Goal: Task Accomplishment & Management: Manage account settings

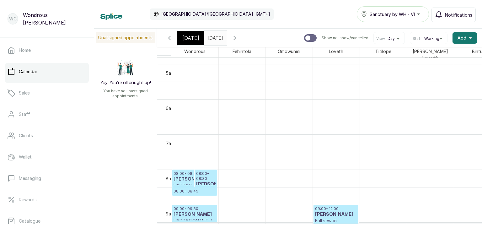
scroll to position [160, 0]
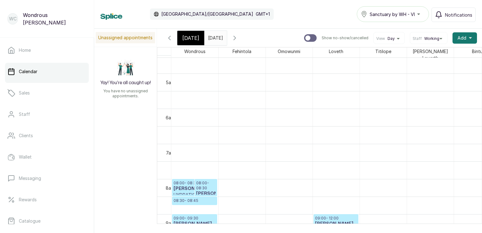
click at [197, 37] on div "[DATE]" at bounding box center [190, 38] width 27 height 14
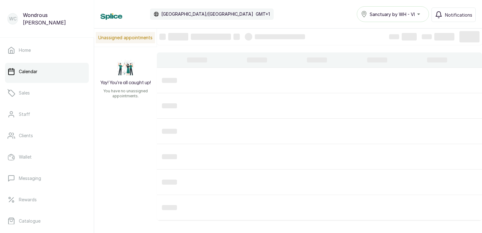
scroll to position [212, 0]
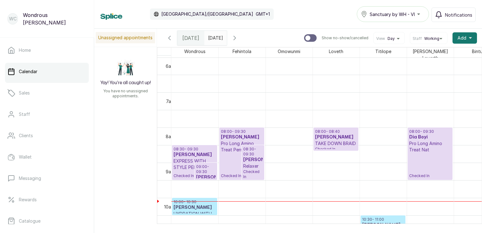
click at [228, 142] on p "Pro Long Amino Treat Permed hair" at bounding box center [242, 146] width 42 height 13
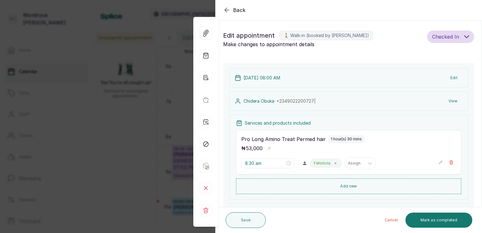
type input "8:00 am"
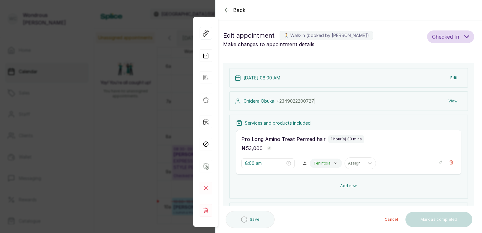
click at [331, 181] on button "Add new" at bounding box center [348, 185] width 225 height 15
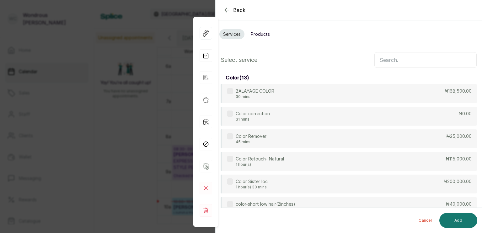
click at [389, 61] on input "text" at bounding box center [425, 60] width 102 height 16
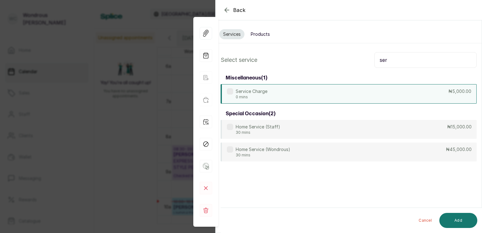
type input "ser"
click at [325, 96] on div "Service Charge 0 mins ₦5,000.00" at bounding box center [349, 93] width 256 height 19
click at [459, 217] on button "Add" at bounding box center [458, 220] width 38 height 15
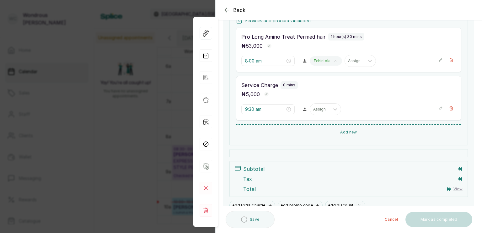
scroll to position [104, 0]
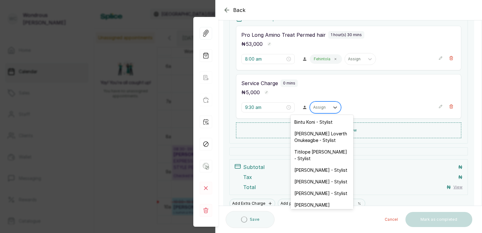
click at [324, 107] on div "Assign" at bounding box center [319, 107] width 19 height 8
click at [309, 197] on div "[PERSON_NAME] - Stylist" at bounding box center [322, 193] width 63 height 12
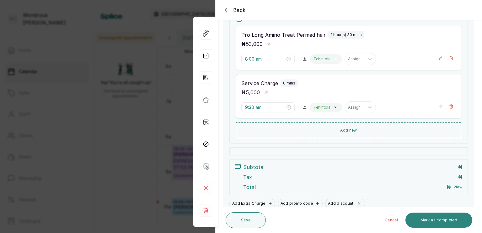
click at [439, 218] on button "Mark as completed" at bounding box center [438, 219] width 67 height 15
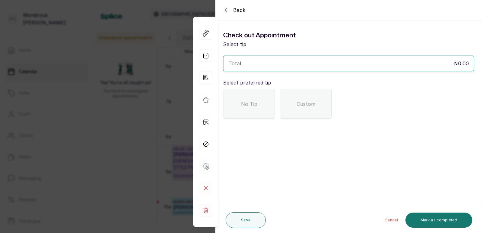
click at [234, 97] on div "No Tip" at bounding box center [249, 104] width 52 height 30
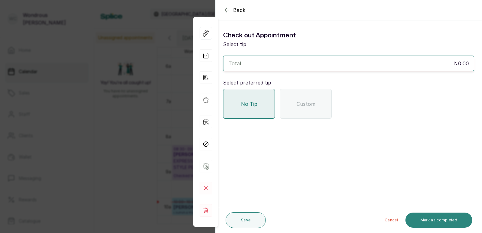
click at [427, 220] on button "Mark as completed" at bounding box center [438, 219] width 67 height 15
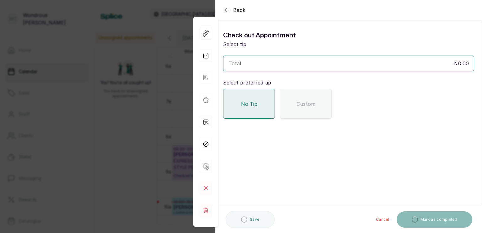
click at [227, 9] on icon "button" at bounding box center [227, 10] width 8 height 8
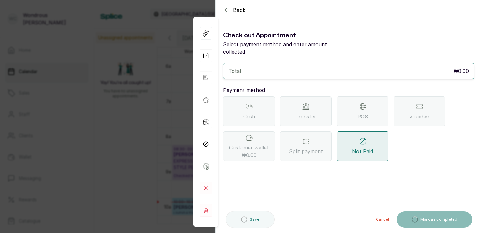
click at [227, 9] on icon "button" at bounding box center [227, 10] width 8 height 8
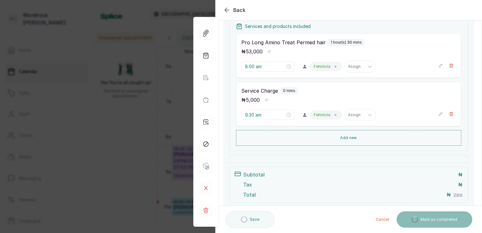
scroll to position [103, 0]
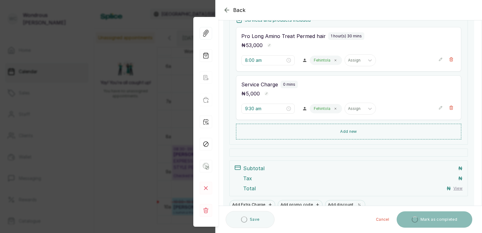
click at [38, 124] on div "Back Appointment Details Edit appointment 🚶 Walk-in (booked by Wondrous Carter)…" at bounding box center [241, 116] width 482 height 233
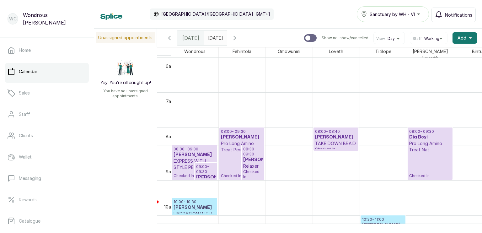
click at [228, 149] on p "Pro Long Amino Treat Permed hair" at bounding box center [242, 146] width 42 height 13
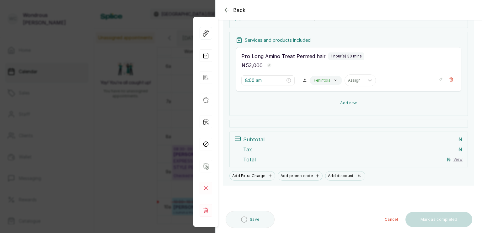
scroll to position [82, 0]
click at [324, 99] on button "Add new" at bounding box center [348, 103] width 225 height 15
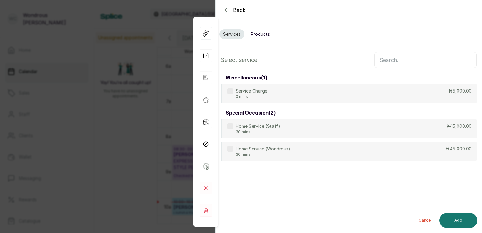
scroll to position [0, 0]
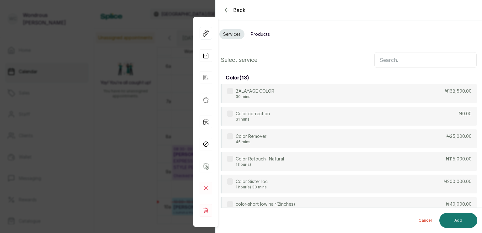
click at [315, 84] on div "BALAYAGE COLOR 30 mins ₦168,500.00" at bounding box center [349, 93] width 256 height 19
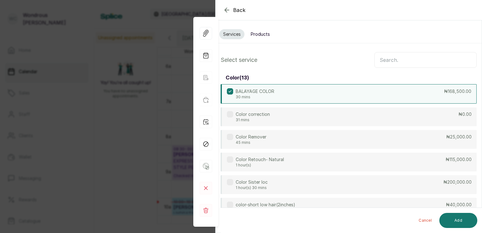
click at [325, 94] on div "BALAYAGE COLOR 30 mins ₦168,500.00" at bounding box center [349, 93] width 256 height 19
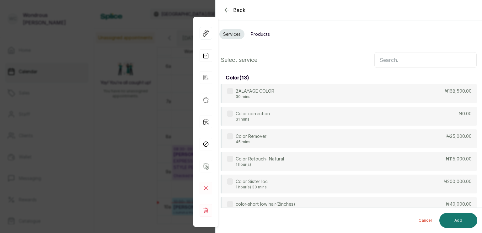
click at [409, 67] on input "text" at bounding box center [425, 60] width 102 height 16
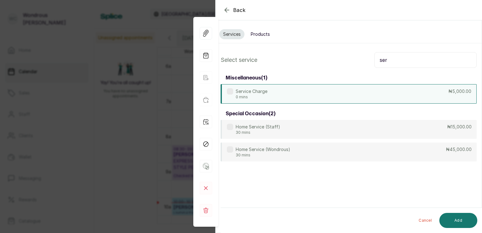
type input "ser"
click at [290, 86] on div "Service Charge 0 mins ₦5,000.00" at bounding box center [349, 93] width 256 height 19
click at [464, 224] on button "Add" at bounding box center [458, 220] width 38 height 15
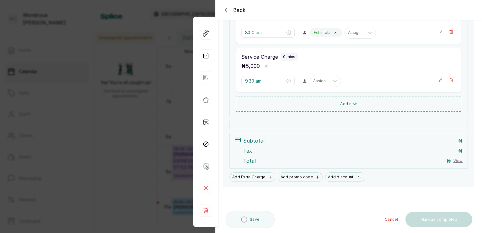
scroll to position [131, 0]
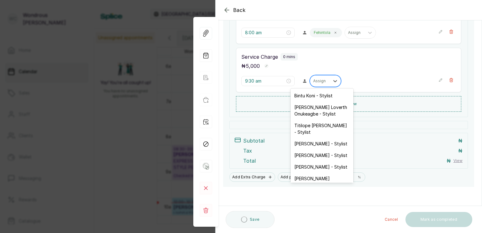
click at [324, 78] on div "Assign" at bounding box center [319, 81] width 19 height 8
click at [330, 169] on div "[PERSON_NAME] - Stylist" at bounding box center [322, 167] width 63 height 12
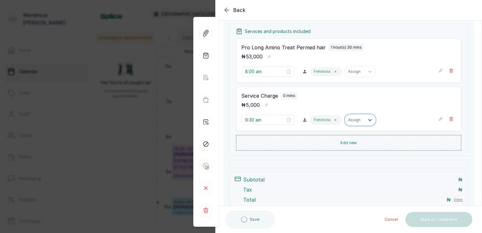
scroll to position [92, 0]
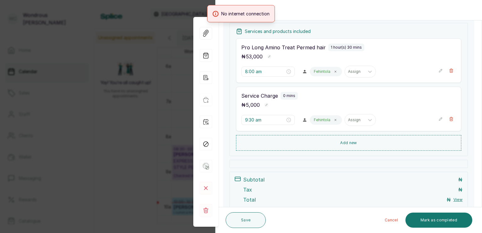
click at [120, 96] on div "Back Appointment Details Edit appointment 🚶 Walk-in (booked by Wondrous Carter)…" at bounding box center [241, 116] width 482 height 233
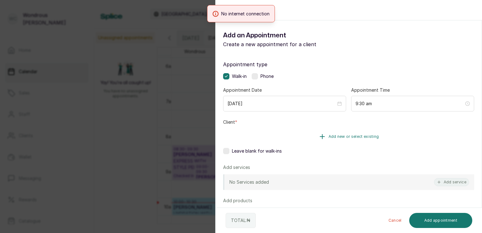
click at [292, 137] on button "Add new or select existing" at bounding box center [348, 137] width 251 height 18
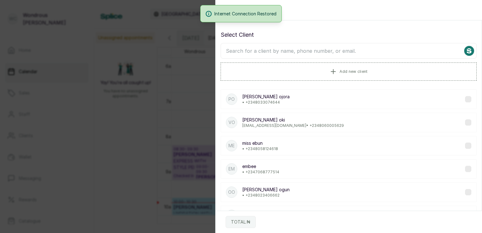
click at [268, 47] on input "text" at bounding box center [349, 51] width 256 height 16
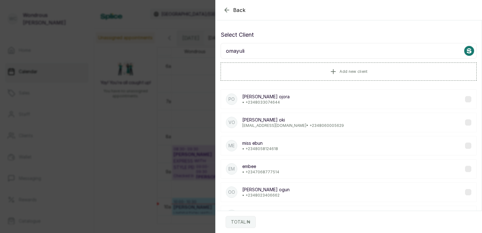
click at [269, 46] on input "omayuli" at bounding box center [349, 51] width 256 height 16
type input "o"
type input "omayuli"
click at [225, 6] on div "Back" at bounding box center [457, 10] width 482 height 20
click at [226, 10] on icon "button" at bounding box center [227, 10] width 4 height 4
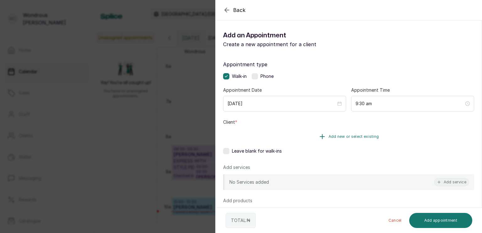
click at [313, 133] on button "Add new or select existing" at bounding box center [348, 137] width 251 height 18
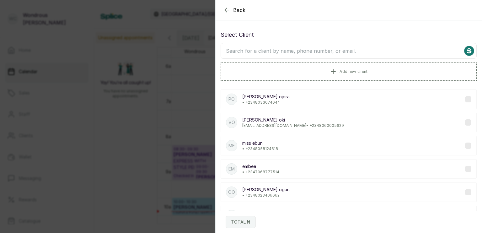
click at [292, 52] on input "text" at bounding box center [349, 51] width 256 height 16
type input "o"
type input "omayuli"
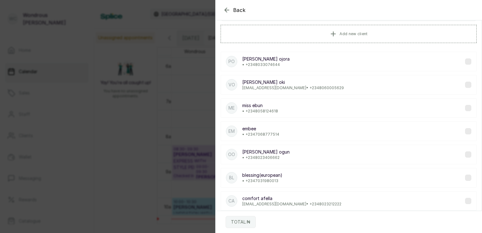
scroll to position [0, 0]
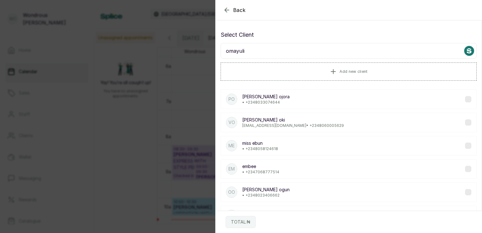
click at [151, 75] on div "Back Add Appointment Select Client omayuli Add new client po patricia ojora • +…" at bounding box center [241, 116] width 482 height 233
click at [189, 117] on div "Back Add Appointment Select Client omayuli Add new client po patricia ojora • +…" at bounding box center [241, 116] width 482 height 233
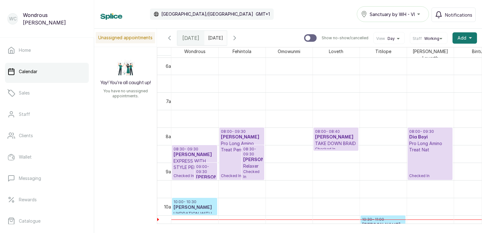
click at [228, 140] on p "Pro Long Amino Treat Permed hair" at bounding box center [242, 146] width 42 height 13
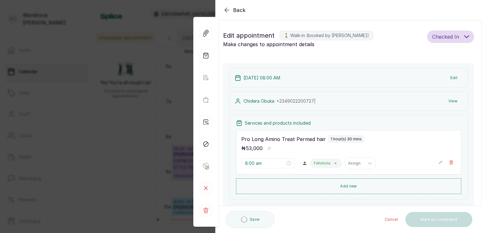
scroll to position [29, 0]
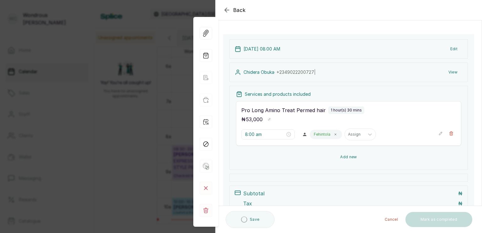
click at [300, 158] on button "Add new" at bounding box center [348, 156] width 225 height 15
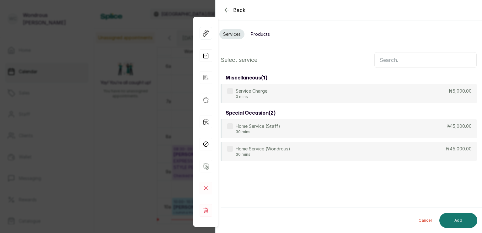
scroll to position [0, 0]
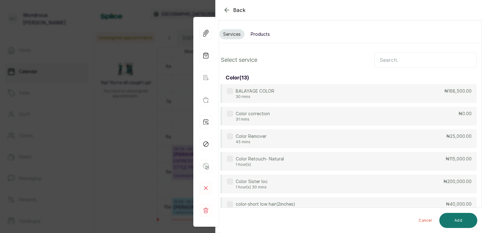
click at [387, 58] on input "text" at bounding box center [425, 60] width 102 height 16
type input "gel"
click at [340, 163] on div "Gel Polish 45 mins ₦15,000.00" at bounding box center [349, 161] width 256 height 19
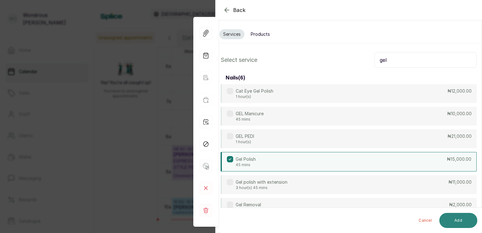
click at [447, 219] on button "Add" at bounding box center [458, 220] width 38 height 15
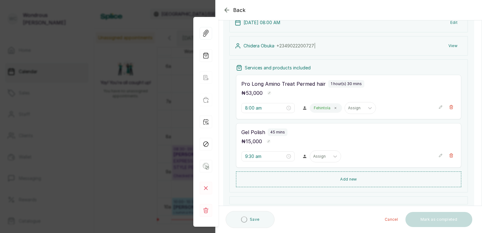
scroll to position [56, 0]
click at [358, 186] on div "Services and products included Pro Long Amino Treat Permed hair 1 hour(s) 30 mi…" at bounding box center [348, 124] width 238 height 133
click at [352, 182] on button "Add new" at bounding box center [348, 177] width 225 height 15
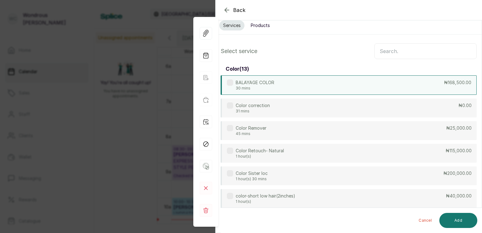
scroll to position [0, 0]
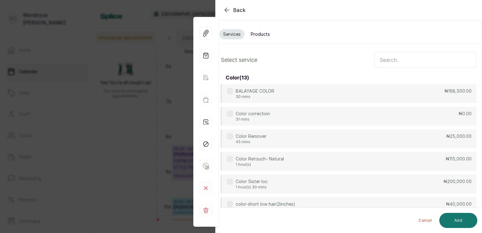
click at [395, 57] on input "text" at bounding box center [425, 60] width 102 height 16
click at [329, 157] on div "Gel Polish 45 mins ₦15,000.00" at bounding box center [349, 161] width 256 height 19
click at [411, 61] on input "gel" at bounding box center [425, 60] width 102 height 16
type input "g"
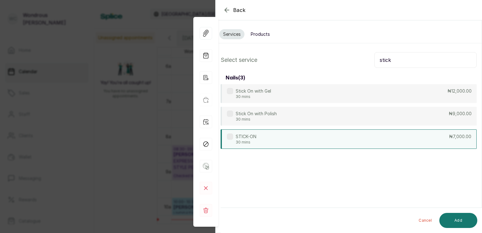
click at [381, 141] on div "STICK-ON 30 mins ₦7,000.00" at bounding box center [349, 138] width 256 height 19
click at [419, 61] on input "stick" at bounding box center [425, 60] width 102 height 16
type input "s"
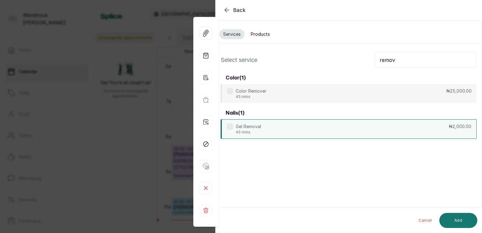
type input "remov"
click at [372, 120] on div "Gel Removal 45 mins ₦2,000.00" at bounding box center [349, 128] width 256 height 19
click at [458, 217] on button "Add" at bounding box center [458, 220] width 38 height 15
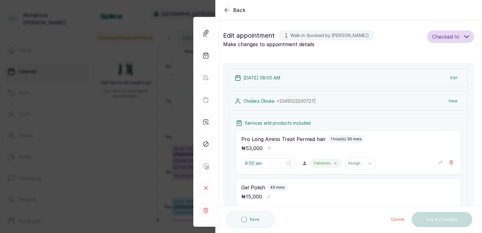
type input "10:15 am"
type input "11:00 am"
type input "11:30 am"
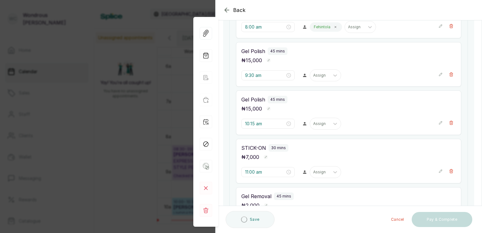
scroll to position [137, 0]
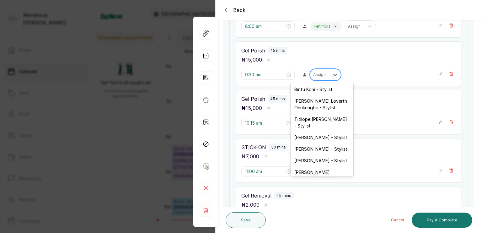
click at [313, 72] on div at bounding box center [319, 75] width 13 height 6
drag, startPoint x: 318, startPoint y: 134, endPoint x: 318, endPoint y: 124, distance: 10.0
click at [318, 124] on div "Bintu Koni - Stylist Chinyere Loverth Onukeagbe - Stylist Titilope Sarah - Styl…" at bounding box center [322, 129] width 63 height 94
click at [318, 124] on div "Titilope [PERSON_NAME] - Stylist" at bounding box center [322, 122] width 63 height 18
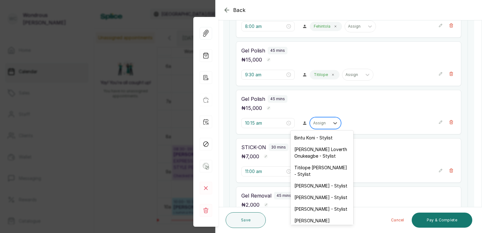
click at [319, 123] on div at bounding box center [319, 123] width 13 height 6
click at [319, 169] on div "Titilope [PERSON_NAME] - Stylist" at bounding box center [322, 171] width 63 height 18
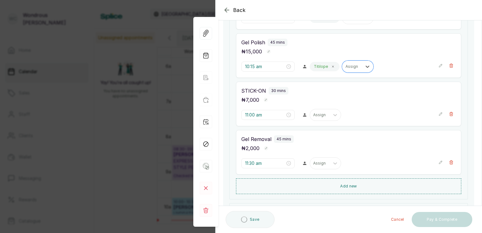
scroll to position [195, 0]
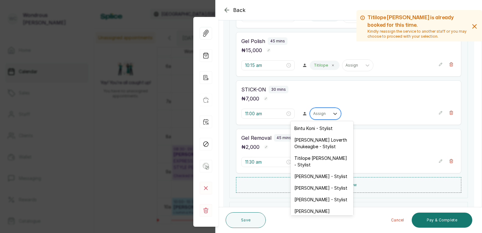
click at [314, 114] on div at bounding box center [319, 114] width 13 height 6
click at [315, 158] on div "Titilope [PERSON_NAME] - Stylist" at bounding box center [322, 161] width 63 height 18
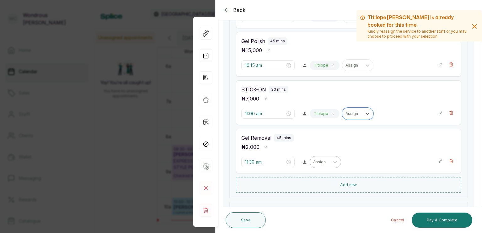
click at [318, 164] on div "Assign" at bounding box center [319, 162] width 19 height 8
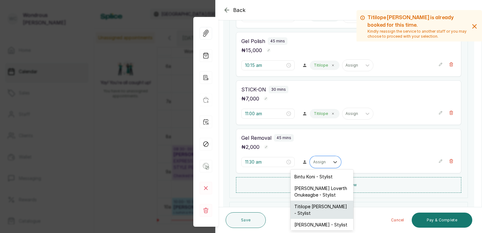
click at [318, 207] on div "Titilope [PERSON_NAME] - Stylist" at bounding box center [322, 210] width 63 height 18
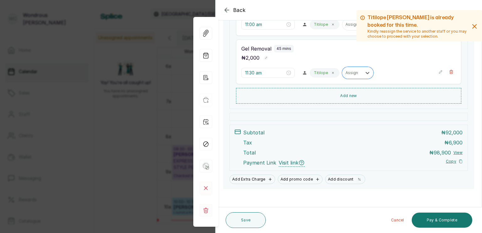
scroll to position [286, 0]
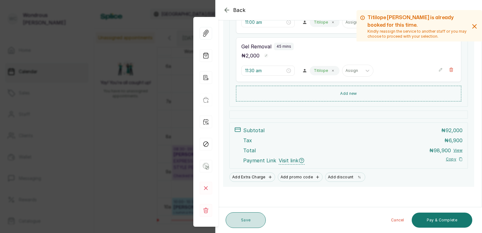
click at [255, 218] on button "Save" at bounding box center [246, 220] width 40 height 16
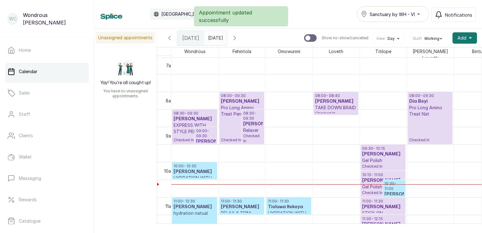
scroll to position [248, 0]
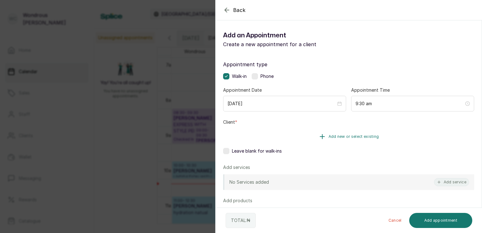
click at [297, 142] on button "Add new or select existing" at bounding box center [348, 137] width 251 height 18
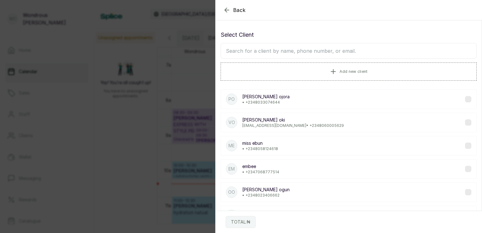
click at [275, 55] on input "text" at bounding box center [349, 51] width 256 height 16
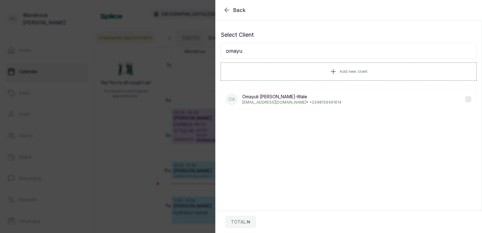
type input "omayu"
click at [290, 104] on p "ayuliwaleajayi@yahoo.com • +234 8159491614" at bounding box center [291, 102] width 99 height 5
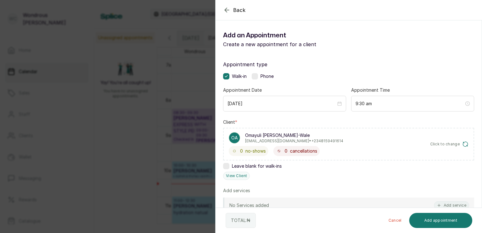
scroll to position [65, 0]
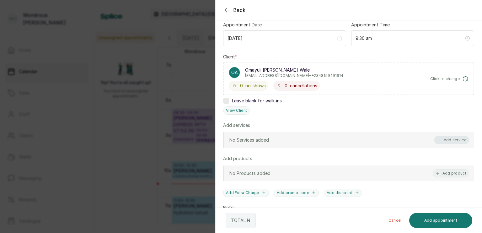
click at [453, 138] on button "Add service" at bounding box center [451, 140] width 35 height 8
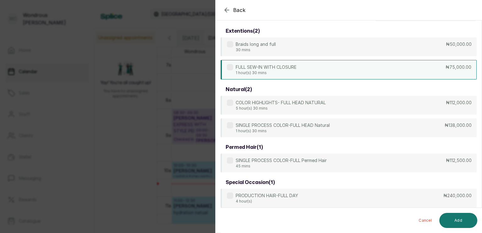
scroll to position [0, 0]
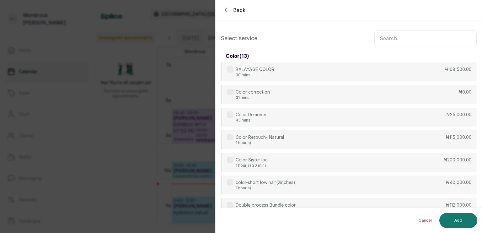
click at [390, 45] on input "text" at bounding box center [425, 38] width 102 height 16
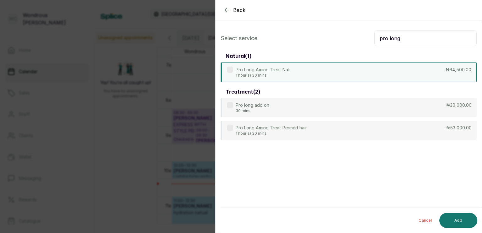
type input "pro long"
click at [311, 67] on div "Pro Long Amino Treat Nat 1 hour(s) 30 mins ₦64,500.00" at bounding box center [349, 71] width 256 height 19
click at [455, 220] on button "Add" at bounding box center [458, 220] width 38 height 15
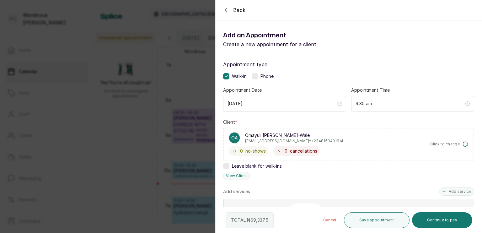
scroll to position [58, 0]
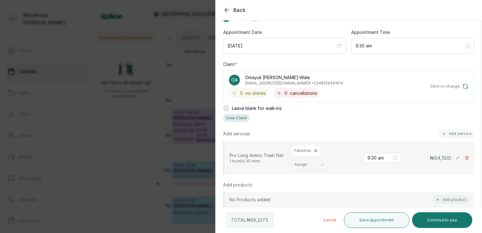
click at [239, 118] on button "View Client" at bounding box center [236, 118] width 27 height 8
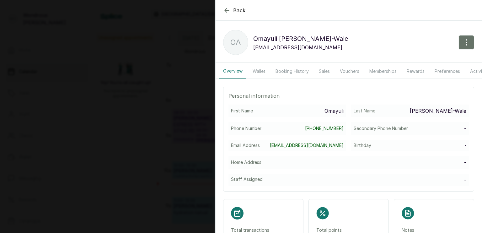
click at [284, 71] on button "Booking History" at bounding box center [292, 71] width 41 height 14
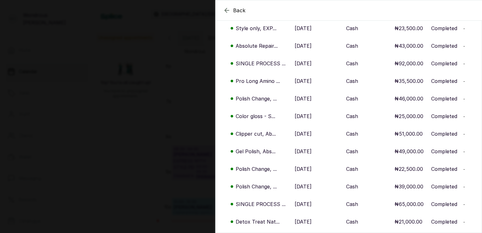
scroll to position [174, 0]
click at [276, 67] on p "SINGLE PROCESS ..." at bounding box center [261, 63] width 50 height 8
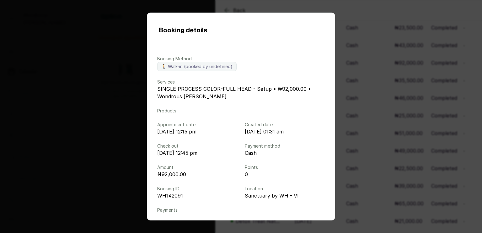
click at [375, 110] on div "Booking details Booking Method 🚶 Walk-in (booked by undefined) Services SINGLE …" at bounding box center [241, 116] width 482 height 233
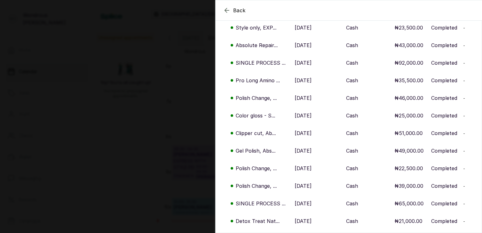
click at [303, 84] on p "[DATE]" at bounding box center [303, 81] width 17 height 8
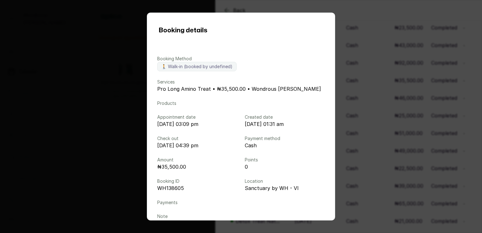
click at [369, 81] on div "Booking details Booking Method 🚶 Walk-in (booked by undefined) Services Pro Lon…" at bounding box center [241, 116] width 482 height 233
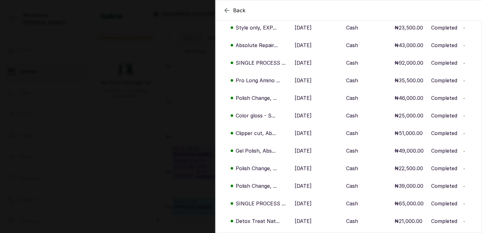
click at [309, 102] on p "[DATE]" at bounding box center [303, 98] width 17 height 8
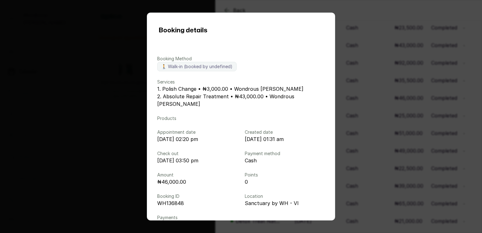
click at [358, 89] on div "Booking details Booking Method 🚶 Walk-in (booked by undefined) Services 1. Poli…" at bounding box center [241, 116] width 482 height 233
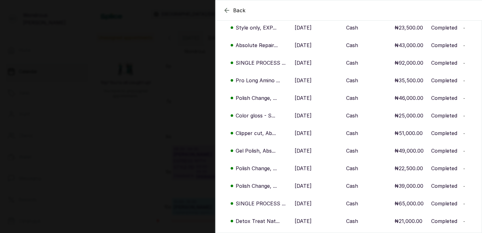
click at [306, 119] on p "[DATE]" at bounding box center [303, 116] width 17 height 8
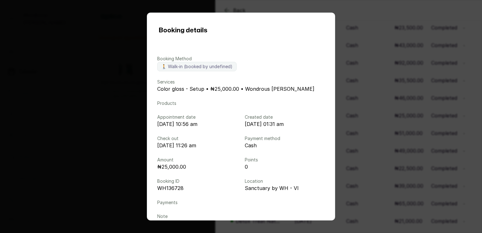
click at [365, 94] on div "Booking details Booking Method 🚶 Walk-in (booked by undefined) Services Color g…" at bounding box center [241, 116] width 482 height 233
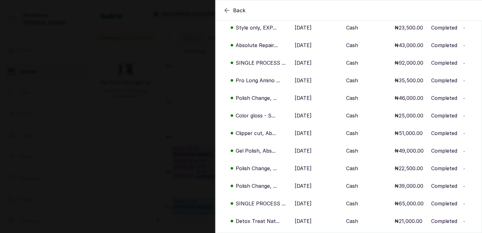
click at [308, 141] on td "[DATE]" at bounding box center [317, 133] width 51 height 18
click at [307, 136] on p "[DATE]" at bounding box center [303, 133] width 17 height 8
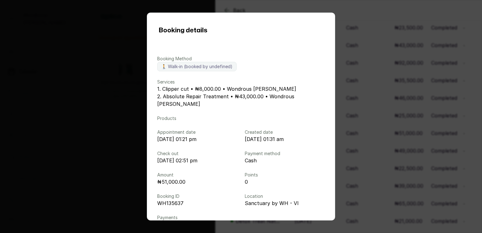
click at [375, 104] on div "Booking details Booking Method 🚶 Walk-in (booked by undefined) Services 1. Clip…" at bounding box center [241, 116] width 482 height 233
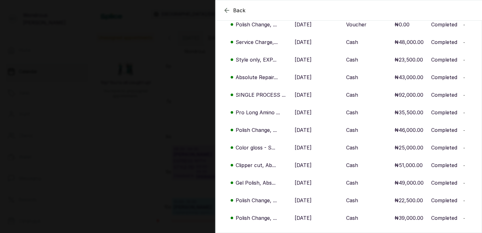
scroll to position [135, 0]
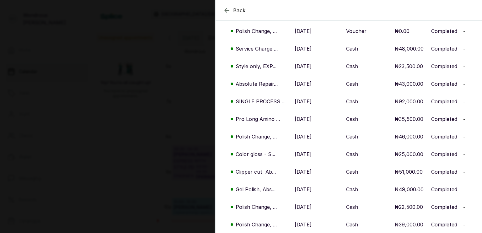
click at [307, 70] on p "[DATE]" at bounding box center [303, 66] width 17 height 8
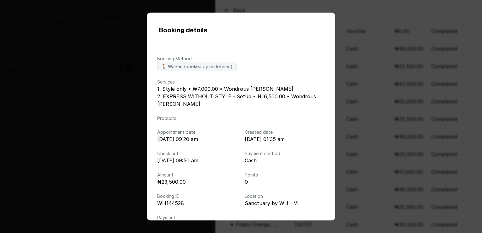
click at [374, 86] on div "Booking details Booking Method 🚶 Walk-in (booked by undefined) Services 1. Styl…" at bounding box center [241, 116] width 482 height 233
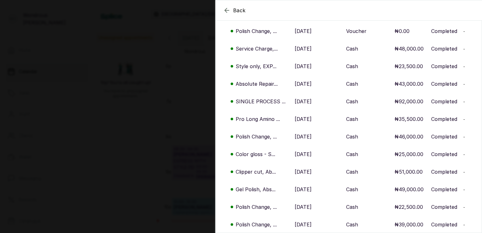
click at [307, 52] on p "[DATE]" at bounding box center [303, 49] width 17 height 8
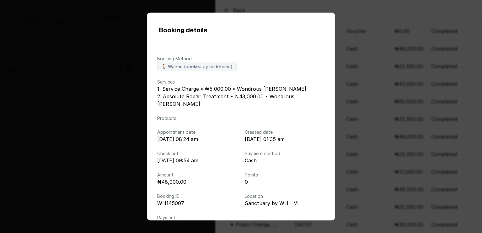
click at [360, 78] on div "Booking details Booking Method 🚶 Walk-in (booked by undefined) Services 1. Serv…" at bounding box center [241, 116] width 482 height 233
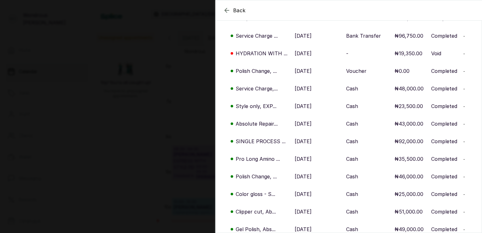
scroll to position [90, 0]
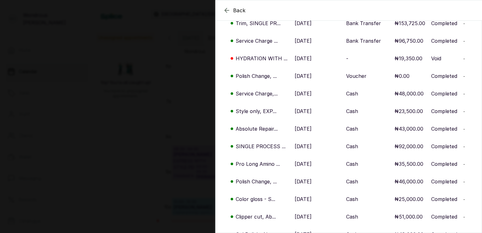
click at [312, 80] on p "[DATE]" at bounding box center [303, 76] width 17 height 8
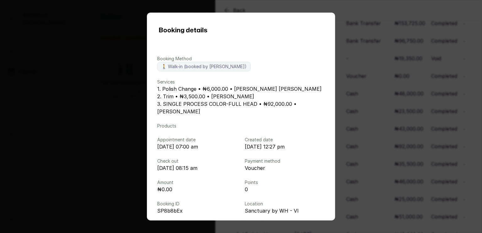
click at [384, 75] on div "Booking details Booking Method 🚶 Walk-in (booked by Wondrous Carter) Services 1…" at bounding box center [241, 116] width 482 height 233
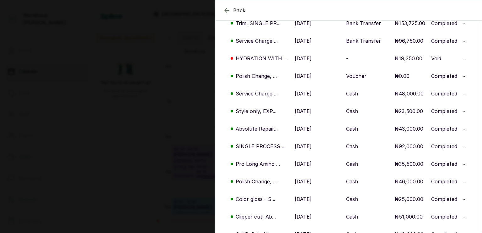
click at [312, 45] on p "[DATE]" at bounding box center [303, 41] width 17 height 8
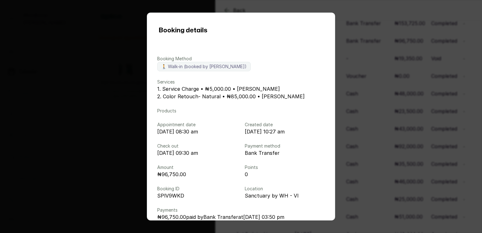
click at [385, 77] on div "Booking details Booking Method 🚶 Walk-in (booked by Wondrous Carter) Services 1…" at bounding box center [241, 116] width 482 height 233
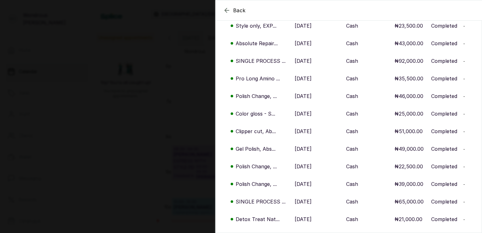
scroll to position [180, 0]
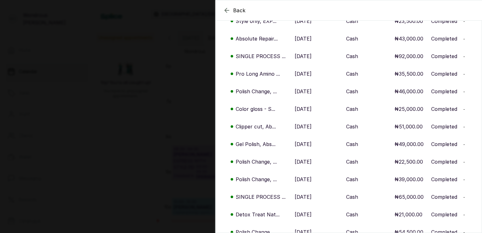
click at [312, 147] on p "[DATE]" at bounding box center [303, 144] width 17 height 8
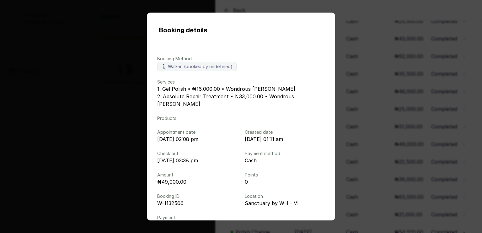
click at [365, 113] on div "Booking details Booking Method 🚶 Walk-in (booked by undefined) Services 1. Gel …" at bounding box center [241, 116] width 482 height 233
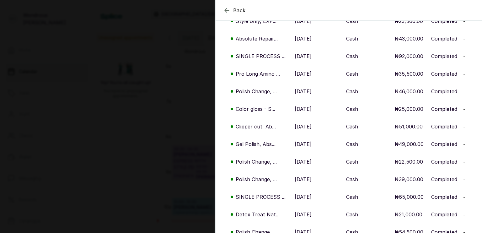
click at [308, 111] on p "[DATE]" at bounding box center [303, 109] width 17 height 8
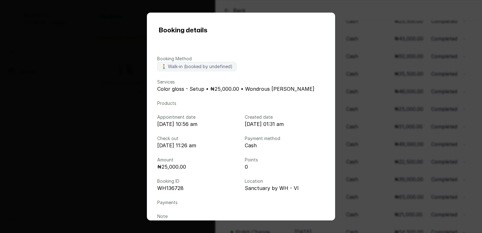
click at [356, 101] on div "Booking details Booking Method 🚶 Walk-in (booked by undefined) Services Color g…" at bounding box center [241, 116] width 482 height 233
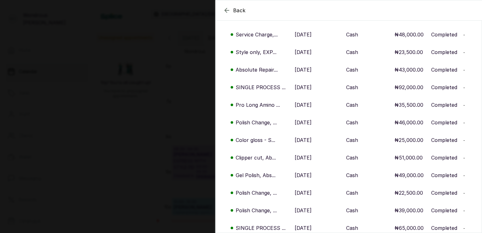
scroll to position [149, 0]
click at [312, 109] on p "[DATE]" at bounding box center [303, 105] width 17 height 8
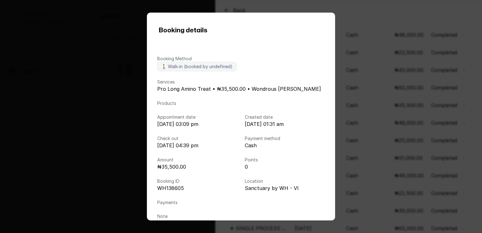
click at [367, 93] on div "Booking details Booking Method 🚶 Walk-in (booked by undefined) Services Pro Lon…" at bounding box center [241, 116] width 482 height 233
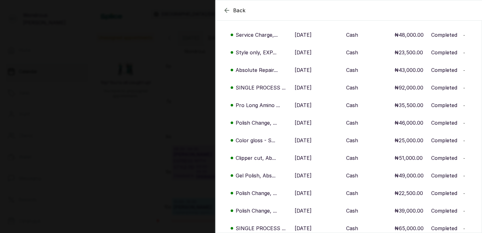
click at [312, 91] on p "[DATE]" at bounding box center [303, 88] width 17 height 8
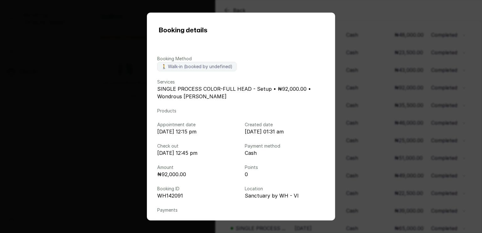
click at [361, 82] on div "Booking details Booking Method 🚶 Walk-in (booked by undefined) Services SINGLE …" at bounding box center [241, 116] width 482 height 233
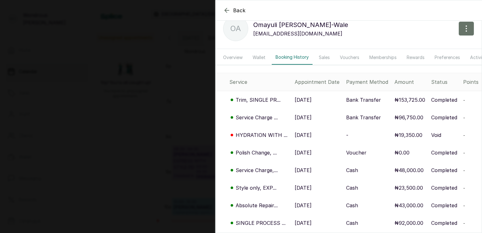
scroll to position [0, 0]
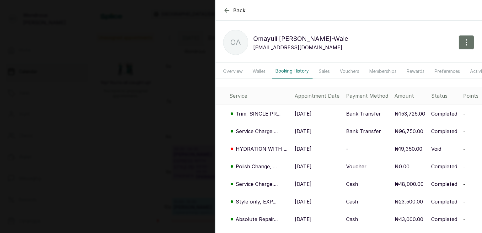
click at [228, 10] on icon "button" at bounding box center [227, 10] width 4 height 4
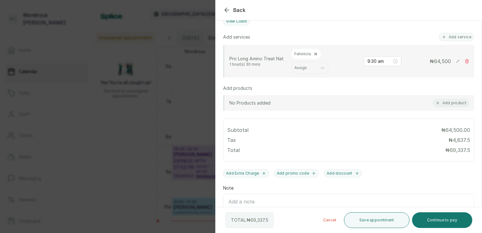
scroll to position [155, 0]
click at [443, 33] on div at bounding box center [419, 25] width 126 height 31
click at [133, 116] on div "Back Add Appointment Add an Appointment Create a new appointment for a client A…" at bounding box center [241, 116] width 482 height 233
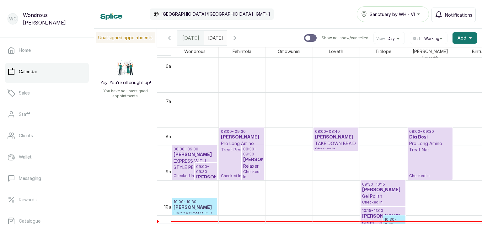
click at [209, 167] on p "09:00 - 09:30" at bounding box center [205, 169] width 19 height 10
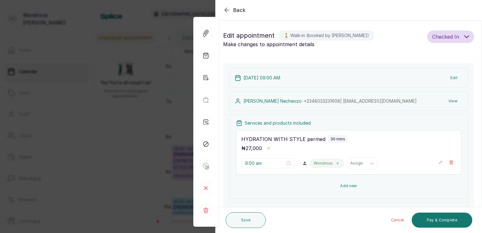
click at [344, 185] on button "Add new" at bounding box center [348, 185] width 225 height 15
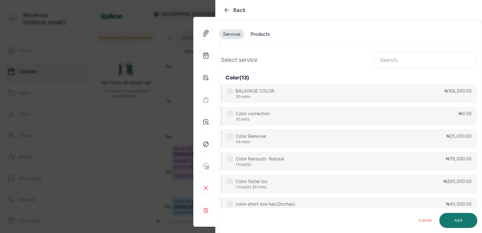
click at [384, 61] on input "text" at bounding box center [425, 60] width 102 height 16
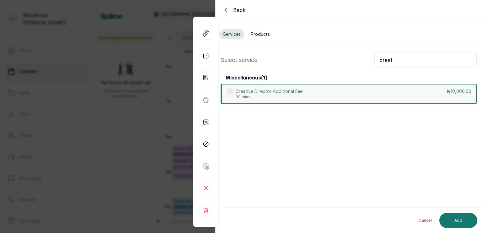
type input "creat"
click at [293, 94] on p "Creative Director Additional Fee" at bounding box center [269, 91] width 67 height 6
click at [458, 220] on button "Add" at bounding box center [458, 220] width 38 height 15
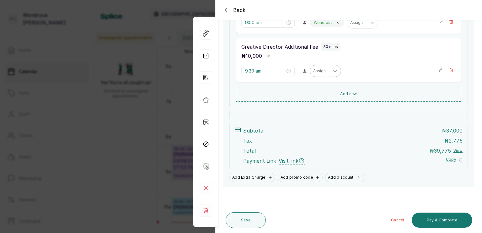
scroll to position [141, 0]
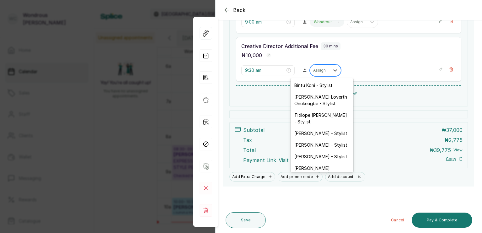
click at [324, 68] on div "Assign" at bounding box center [319, 70] width 19 height 8
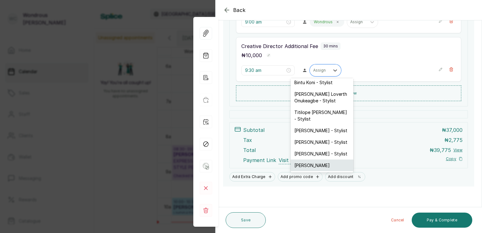
click at [323, 169] on div "[PERSON_NAME]" at bounding box center [322, 165] width 63 height 12
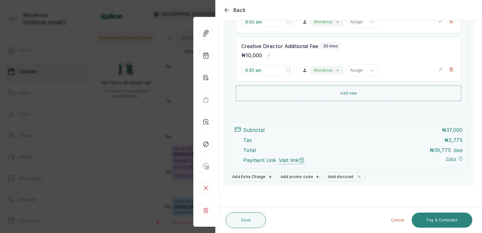
click at [447, 217] on button "Pay & Complete" at bounding box center [442, 219] width 61 height 15
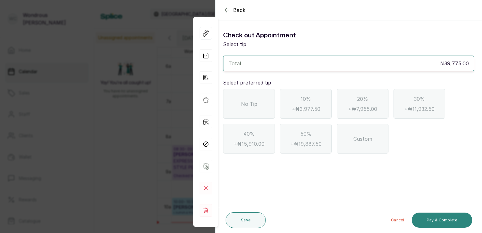
scroll to position [0, 0]
drag, startPoint x: 244, startPoint y: 92, endPoint x: 249, endPoint y: 93, distance: 5.0
click at [244, 92] on div "No Tip" at bounding box center [249, 104] width 52 height 30
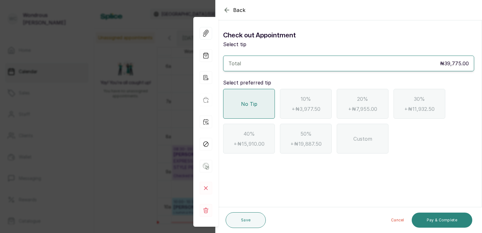
click at [449, 218] on button "Pay & Complete" at bounding box center [442, 219] width 61 height 15
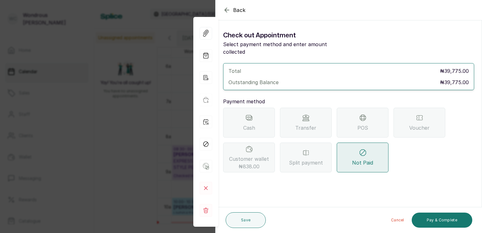
click at [312, 124] on span "Transfer" at bounding box center [305, 128] width 21 height 8
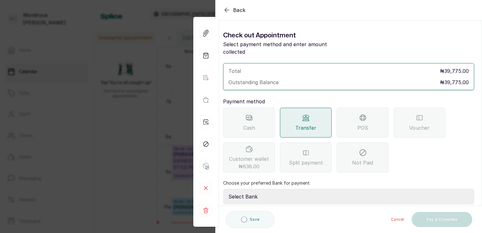
scroll to position [50, 0]
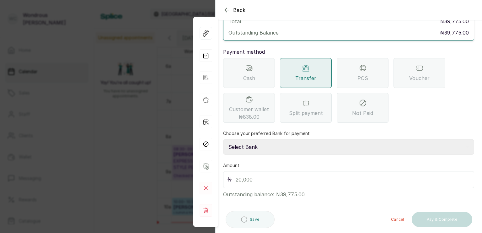
click at [275, 139] on select "Select Bank SBYWH ENTERPRISE Union Bank of Nigeria SBYWH ENTERPRISE Guaranty Tr…" at bounding box center [348, 147] width 251 height 16
select select "f830ea5e-06d5-4311-bd58-7c5840535f66"
click at [223, 139] on select "Select Bank SBYWH ENTERPRISE Union Bank of Nigeria SBYWH ENTERPRISE Guaranty Tr…" at bounding box center [348, 147] width 251 height 16
drag, startPoint x: 277, startPoint y: 185, endPoint x: 309, endPoint y: 186, distance: 31.8
click at [309, 188] on p "Outstanding balance: ₦39,775.00" at bounding box center [348, 193] width 251 height 10
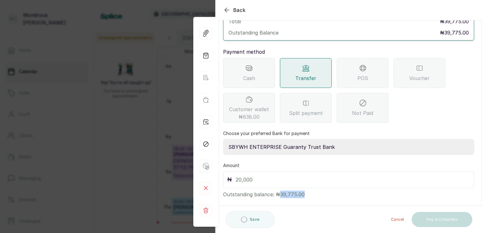
copy p "39,775.00"
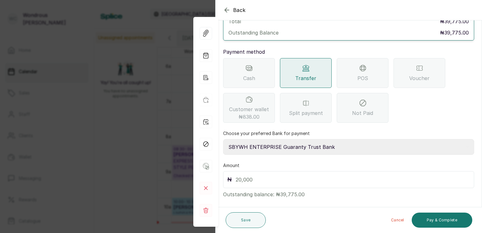
click at [272, 175] on input "text" at bounding box center [353, 179] width 234 height 9
paste input "39,775.00"
type input "39,775.00"
click at [448, 224] on button "Pay & Complete" at bounding box center [442, 219] width 61 height 15
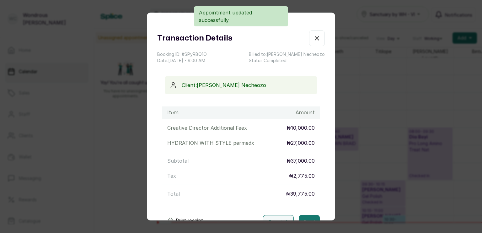
scroll to position [46, 0]
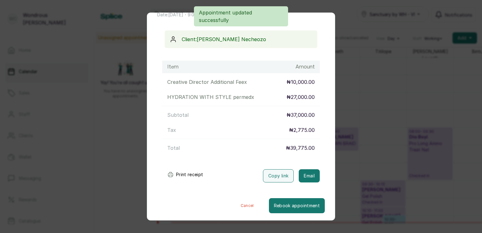
click at [193, 171] on button "Print receipt" at bounding box center [185, 174] width 46 height 13
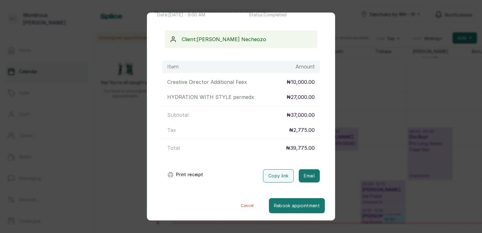
drag, startPoint x: 193, startPoint y: 171, endPoint x: 54, endPoint y: 195, distance: 141.4
click at [54, 195] on div "Transaction Details Booking ID: # SPyRBQ1O Date: 11 Oct, 2025 ・ 9:00 AM Billed …" at bounding box center [241, 116] width 482 height 233
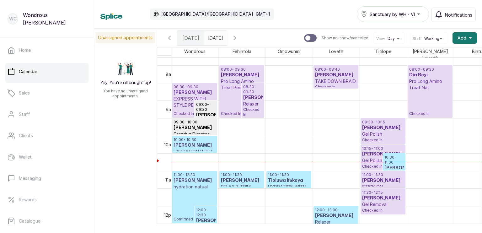
scroll to position [274, 0]
click at [202, 142] on h3 "[PERSON_NAME]" at bounding box center [195, 145] width 42 height 6
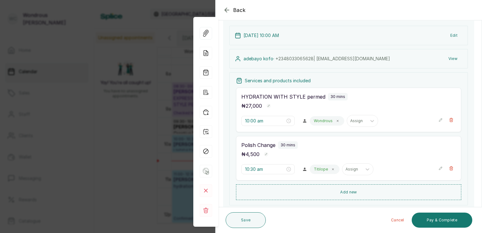
scroll to position [42, 0]
click at [206, 111] on icon "button" at bounding box center [205, 111] width 5 height 5
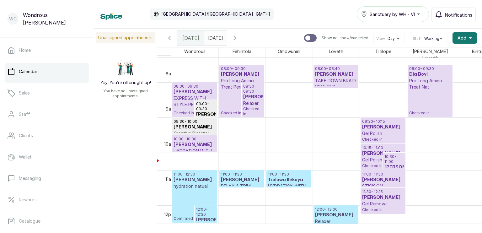
click at [227, 90] on p "Checked In" at bounding box center [242, 102] width 42 height 25
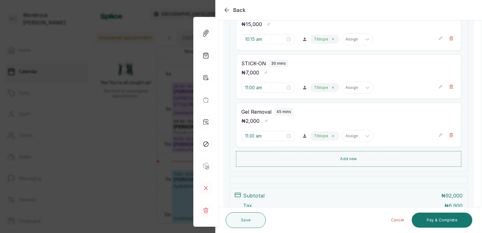
scroll to position [222, 0]
click at [450, 132] on icon "button" at bounding box center [451, 134] width 3 height 4
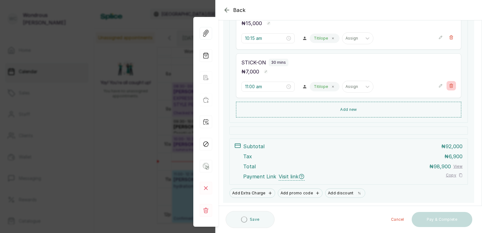
click at [449, 85] on icon "button" at bounding box center [451, 85] width 4 height 4
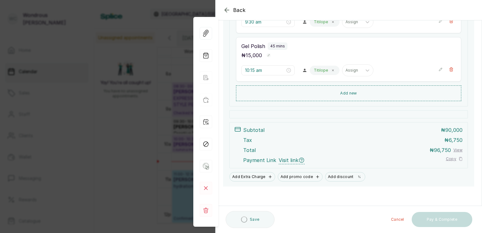
scroll to position [190, 0]
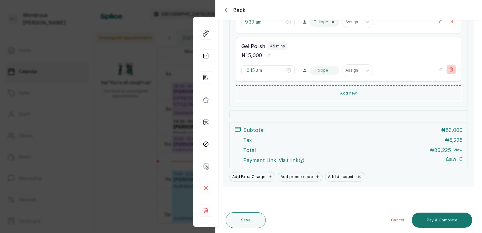
click at [449, 71] on button "Show no-show/cancelled" at bounding box center [451, 69] width 9 height 9
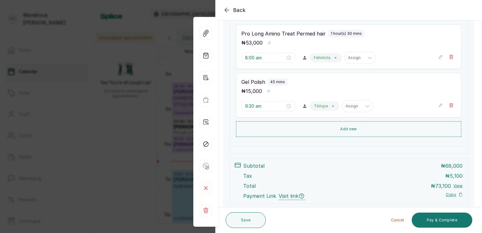
scroll to position [105, 0]
click at [449, 104] on icon "button" at bounding box center [451, 105] width 4 height 4
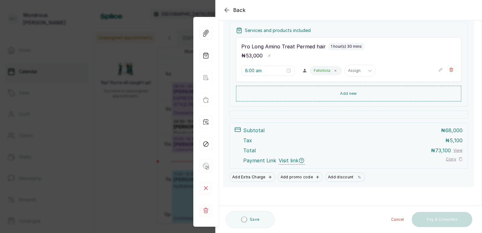
scroll to position [93, 0]
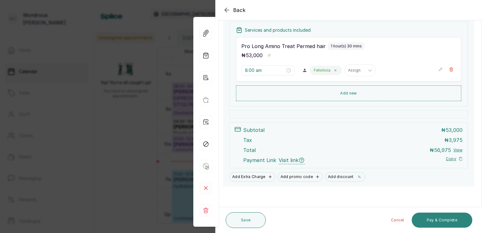
click at [437, 221] on button "Pay & Complete" at bounding box center [442, 219] width 61 height 15
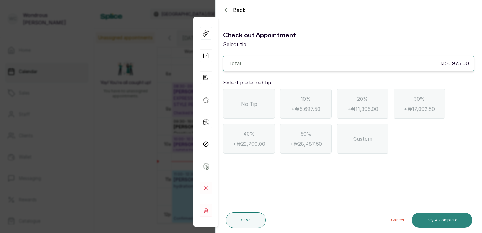
scroll to position [0, 0]
click at [255, 98] on div "No Tip" at bounding box center [249, 104] width 52 height 30
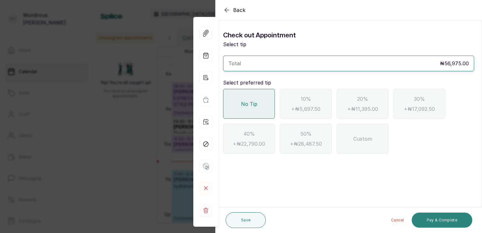
click at [437, 219] on button "Pay & Complete" at bounding box center [442, 219] width 61 height 15
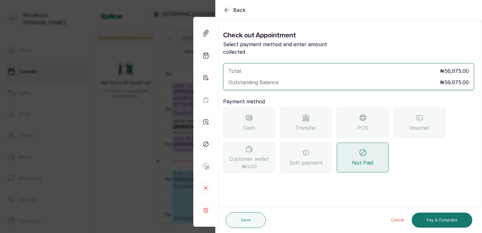
click at [318, 117] on div "Transfer" at bounding box center [306, 123] width 52 height 30
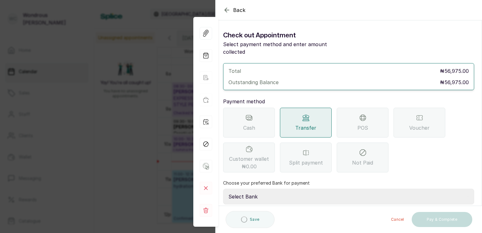
scroll to position [50, 0]
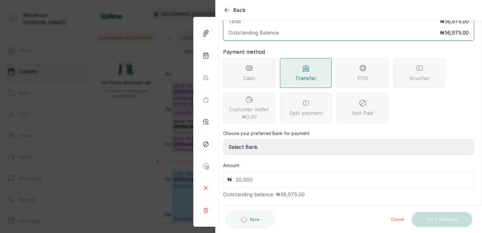
drag, startPoint x: 260, startPoint y: 140, endPoint x: 264, endPoint y: 163, distance: 23.6
click at [264, 163] on div "Total ₦56,975.00 Outstanding Balance ₦56,975.00 Payment method Cash Transfer PO…" at bounding box center [348, 105] width 251 height 185
select select "4d00f10c-fa79-43ea-807e-2e57bb9eff76"
click at [223, 139] on select "Select Bank SBYWH ENTERPRISE Union Bank of Nigeria SBYWH ENTERPRISE Guaranty Tr…" at bounding box center [348, 147] width 251 height 16
click at [265, 175] on input "text" at bounding box center [353, 179] width 234 height 9
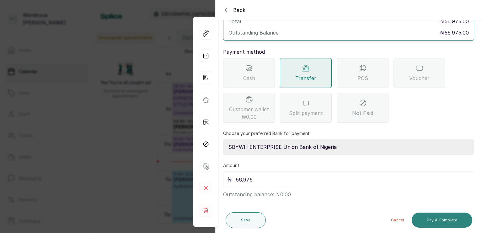
type input "56,975"
click at [433, 220] on button "Pay & Complete" at bounding box center [442, 219] width 61 height 15
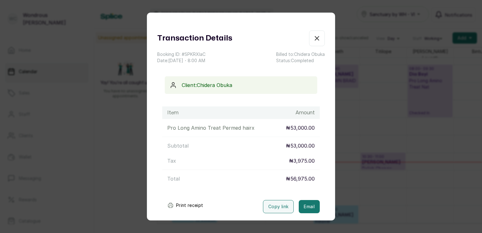
click at [193, 204] on button "Print receipt" at bounding box center [185, 205] width 46 height 13
click at [86, 153] on div "Transaction Details Booking ID: # SPKRXlaC Date: 11 Oct, 2025 ・ 8:00 AM Billed …" at bounding box center [241, 116] width 482 height 233
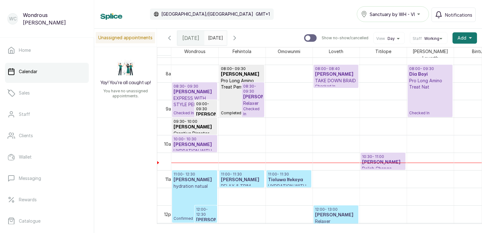
click at [249, 99] on h3 "[PERSON_NAME]" at bounding box center [252, 97] width 19 height 6
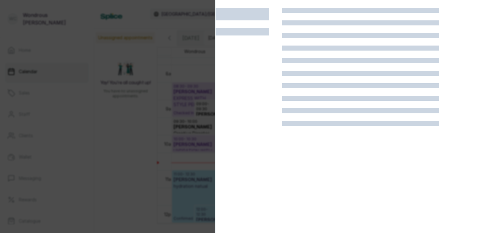
scroll to position [15, 0]
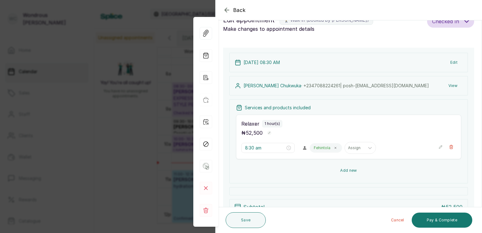
click at [335, 171] on button "Add new" at bounding box center [348, 170] width 225 height 15
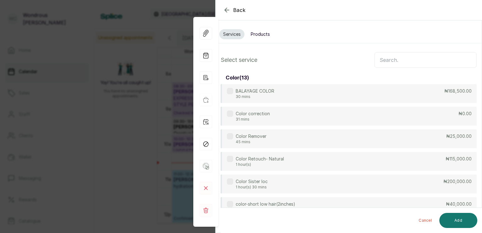
click at [388, 58] on input "text" at bounding box center [425, 60] width 102 height 16
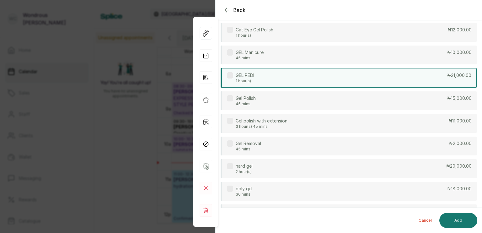
scroll to position [62, 0]
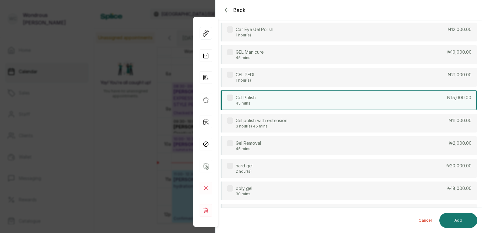
type input "gel"
click at [280, 101] on div "Gel Polish 45 mins ₦15,000.00" at bounding box center [349, 99] width 256 height 19
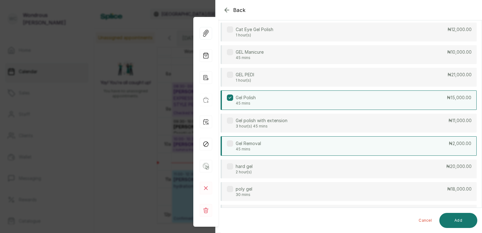
click at [282, 145] on div "Gel Removal 45 mins ₦2,000.00" at bounding box center [349, 145] width 256 height 19
click at [462, 220] on button "Add" at bounding box center [458, 220] width 38 height 15
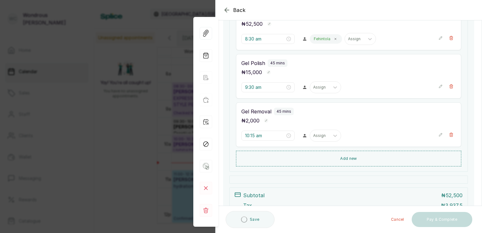
scroll to position [128, 0]
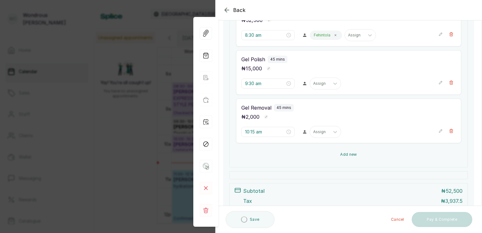
click at [334, 148] on button "Add new" at bounding box center [348, 154] width 225 height 15
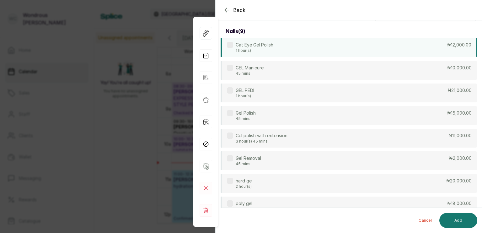
scroll to position [0, 0]
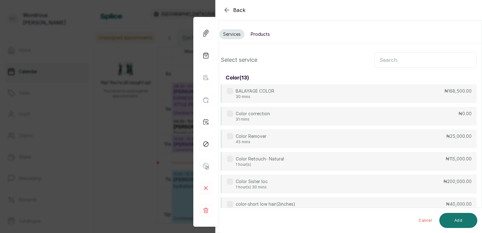
click at [389, 55] on input "text" at bounding box center [425, 60] width 102 height 16
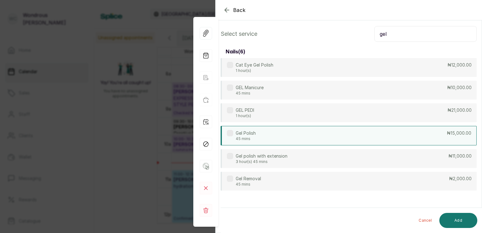
click at [298, 137] on div "Gel Polish 45 mins ₦15,000.00" at bounding box center [349, 135] width 256 height 19
click at [422, 33] on input "gel" at bounding box center [425, 34] width 102 height 16
type input "g"
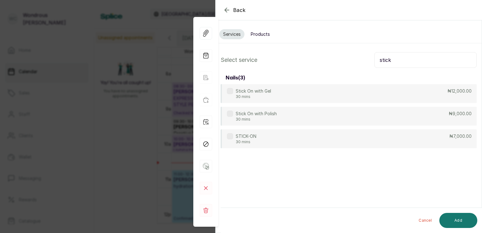
scroll to position [0, 0]
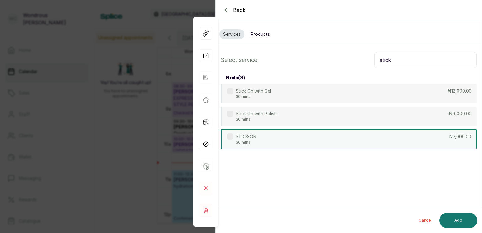
type input "stick"
click at [322, 139] on div "STICK-ON 30 mins ₦7,000.00" at bounding box center [349, 138] width 256 height 19
click at [466, 221] on button "Add" at bounding box center [458, 220] width 38 height 15
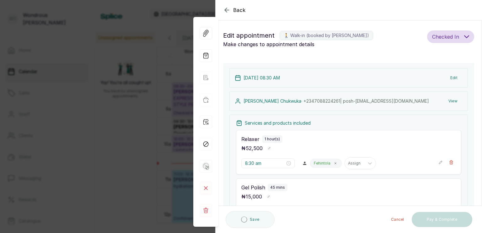
type input "11:00 am"
type input "11:45 am"
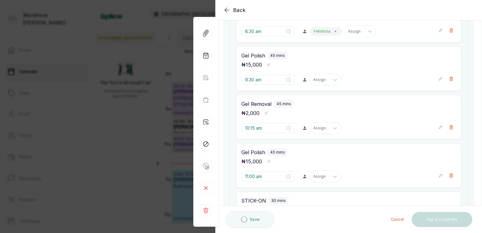
scroll to position [135, 0]
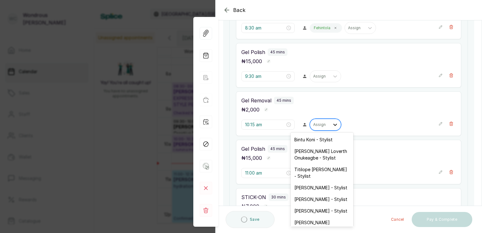
click at [330, 126] on div at bounding box center [335, 124] width 11 height 11
click at [327, 185] on div "[PERSON_NAME] - Stylist" at bounding box center [322, 188] width 63 height 12
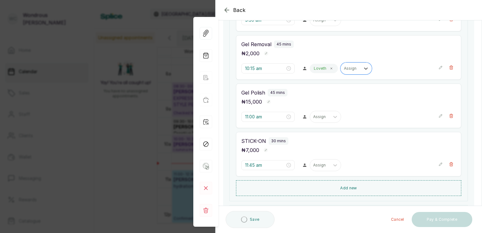
scroll to position [192, 0]
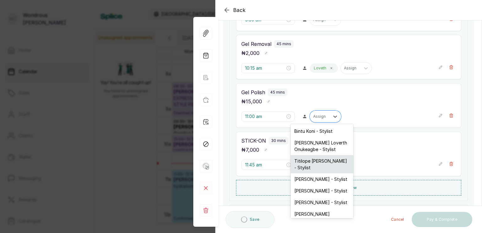
drag, startPoint x: 320, startPoint y: 120, endPoint x: 316, endPoint y: 162, distance: 41.6
click at [316, 122] on div "7 results available. Use Up and Down to choose options, press Enter to select t…" at bounding box center [325, 116] width 31 height 12
click at [316, 162] on div "Titilope [PERSON_NAME] - Stylist" at bounding box center [322, 164] width 63 height 18
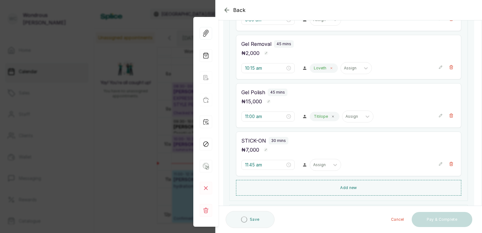
click at [330, 67] on icon at bounding box center [331, 68] width 3 height 3
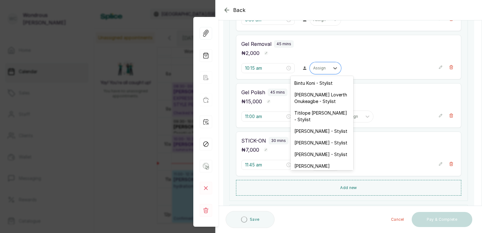
click at [330, 67] on div at bounding box center [335, 67] width 11 height 11
click at [319, 108] on div "Titilope [PERSON_NAME] - Stylist" at bounding box center [322, 116] width 63 height 18
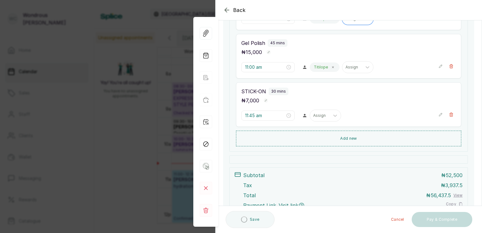
scroll to position [243, 0]
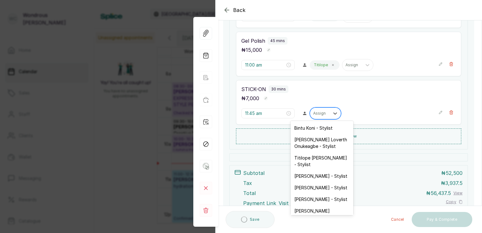
click at [315, 112] on div at bounding box center [319, 113] width 13 height 6
click at [318, 160] on div "Titilope [PERSON_NAME] - Stylist" at bounding box center [322, 161] width 63 height 18
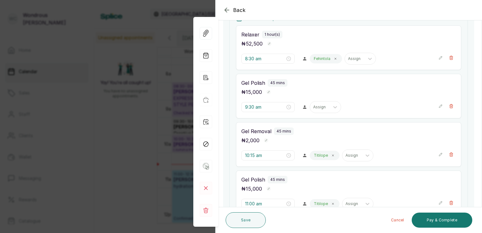
scroll to position [104, 0]
click at [249, 221] on button "Save" at bounding box center [246, 220] width 40 height 16
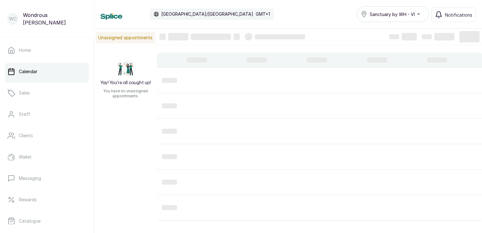
scroll to position [211, 0]
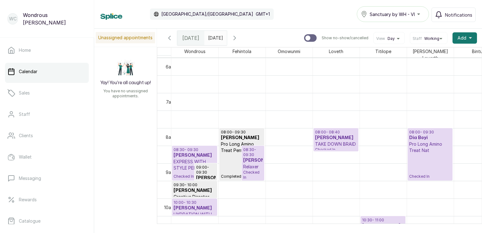
click at [196, 155] on h3 "[PERSON_NAME]" at bounding box center [195, 155] width 42 height 6
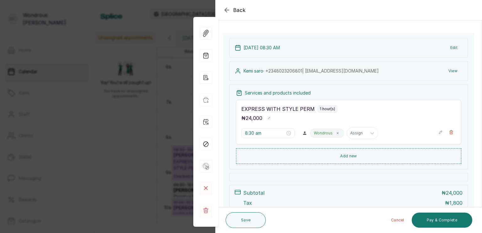
scroll to position [45, 0]
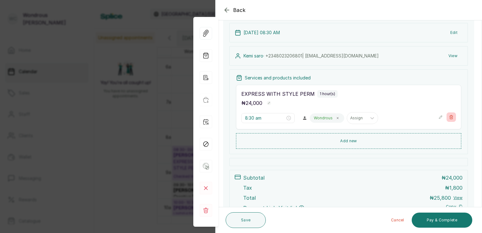
click at [449, 119] on icon "button" at bounding box center [451, 117] width 4 height 4
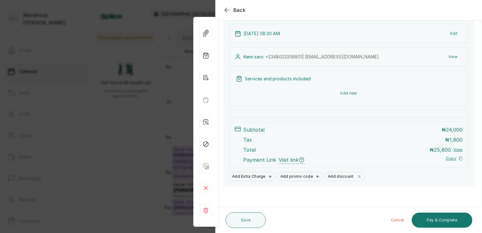
click at [350, 93] on button "Add new" at bounding box center [348, 93] width 225 height 15
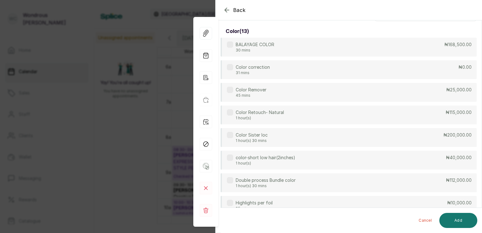
scroll to position [0, 0]
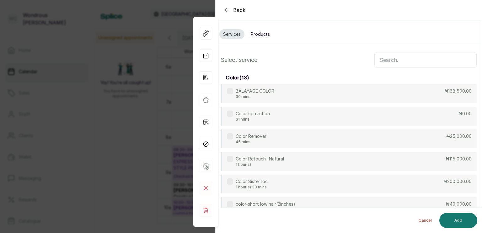
click at [387, 63] on input "text" at bounding box center [425, 60] width 102 height 16
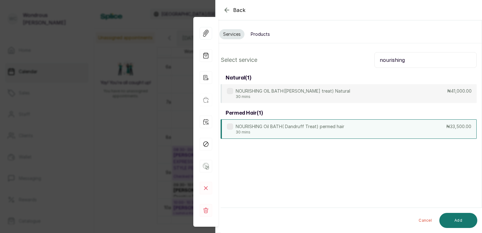
type input "nourishing"
click at [329, 130] on p "30 mins" at bounding box center [290, 132] width 109 height 5
click at [458, 219] on button "Add" at bounding box center [458, 220] width 38 height 15
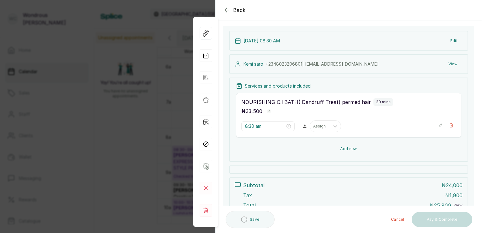
scroll to position [38, 0]
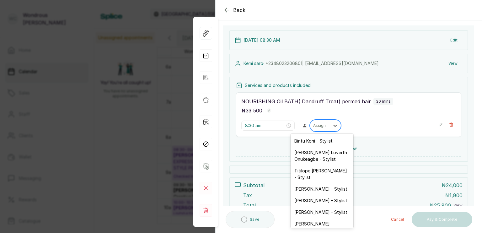
click at [318, 127] on div at bounding box center [319, 126] width 13 height 6
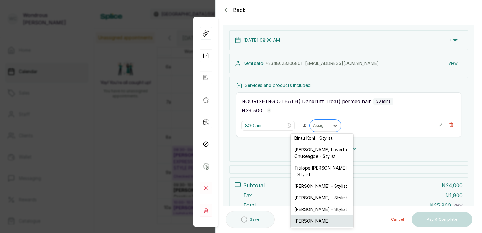
click at [314, 216] on div "[PERSON_NAME]" at bounding box center [322, 221] width 63 height 12
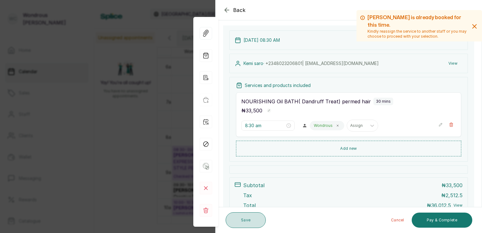
click at [246, 223] on button "Save" at bounding box center [246, 220] width 40 height 16
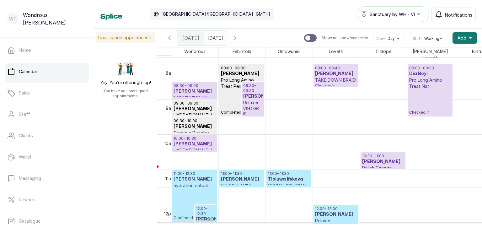
scroll to position [297, 0]
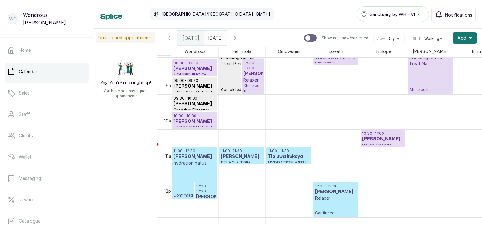
click at [252, 82] on p "Relaxer" at bounding box center [252, 80] width 19 height 6
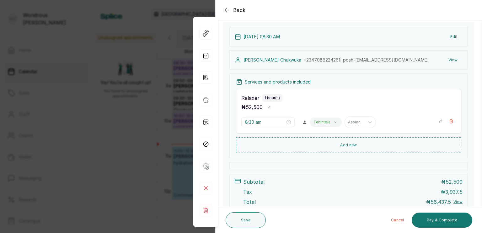
scroll to position [41, 0]
click at [133, 146] on div "Back Appointment Details Edit appointment 🚶 Walk-in (booked by [PERSON_NAME]) M…" at bounding box center [241, 116] width 482 height 233
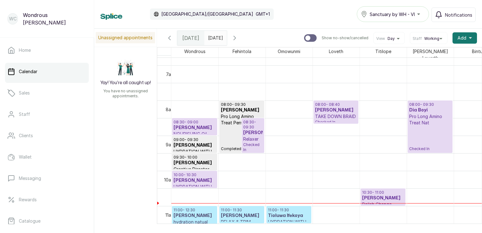
scroll to position [238, 0]
click at [254, 123] on p "08:30 - 09:30" at bounding box center [252, 125] width 19 height 10
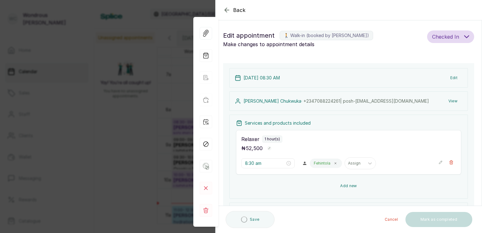
click at [326, 183] on button "Add new" at bounding box center [348, 185] width 225 height 15
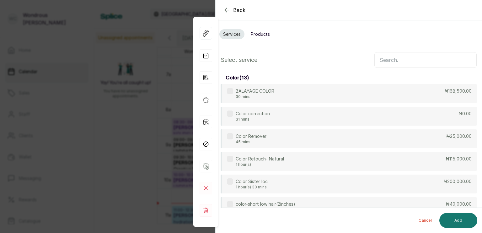
click at [390, 61] on input "text" at bounding box center [425, 60] width 102 height 16
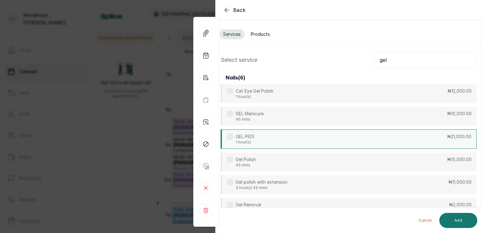
scroll to position [26, 0]
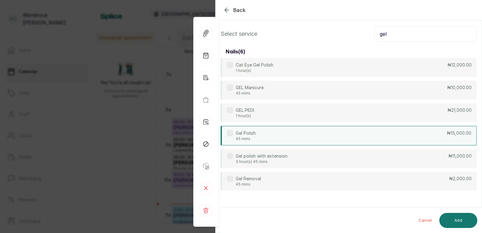
click at [283, 138] on div "Gel Polish 45 mins ₦15,000.00" at bounding box center [349, 135] width 256 height 19
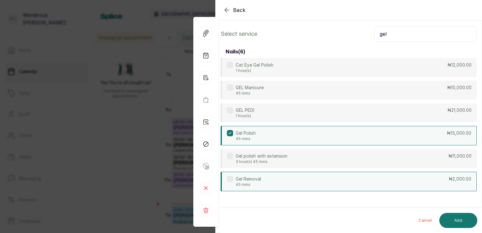
click at [292, 180] on div "Gel Removal 45 mins ₦2,000.00" at bounding box center [349, 181] width 256 height 19
click at [397, 36] on input "gel" at bounding box center [425, 34] width 102 height 16
type input "g"
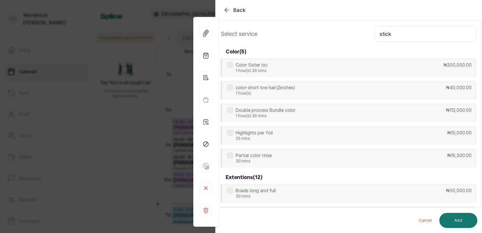
scroll to position [0, 0]
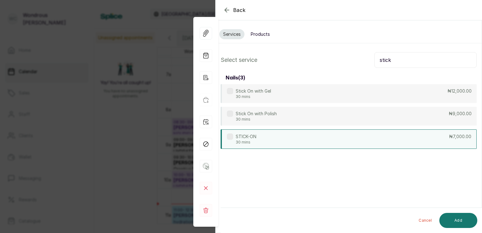
type input "stick"
click at [306, 141] on div "STICK-ON 30 mins ₦7,000.00" at bounding box center [349, 138] width 256 height 19
click at [394, 59] on input "stick" at bounding box center [425, 60] width 102 height 16
click at [453, 223] on button "Add" at bounding box center [458, 220] width 38 height 15
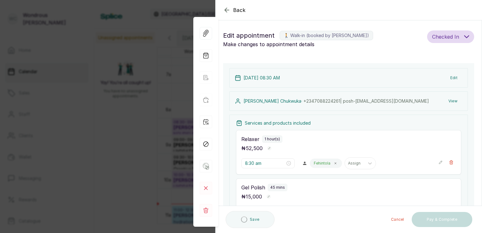
type input "9:30 am"
type input "10:15 am"
type input "11:00 am"
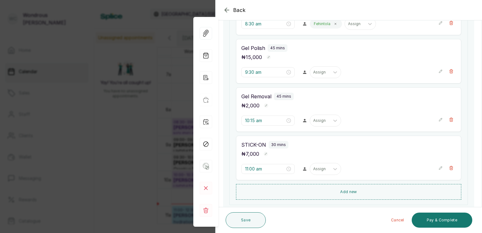
scroll to position [143, 0]
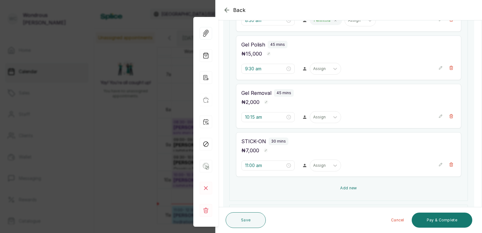
click at [343, 185] on button "Add new" at bounding box center [348, 187] width 225 height 15
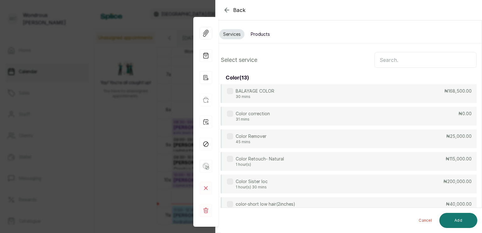
click at [394, 61] on input "text" at bounding box center [425, 60] width 102 height 16
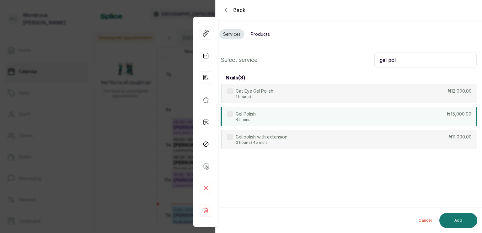
type input "gel pol"
click at [286, 113] on div "Gel Polish 45 mins ₦15,000.00" at bounding box center [349, 116] width 256 height 19
click at [312, 114] on div "Gel Polish 45 mins ₦15,000.00" at bounding box center [349, 116] width 256 height 19
click at [459, 218] on button "Add" at bounding box center [458, 220] width 38 height 15
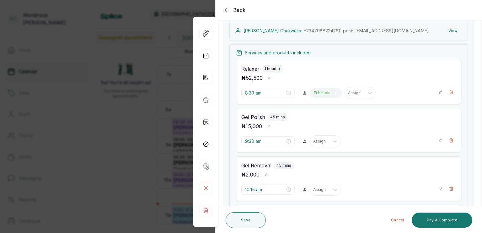
scroll to position [73, 0]
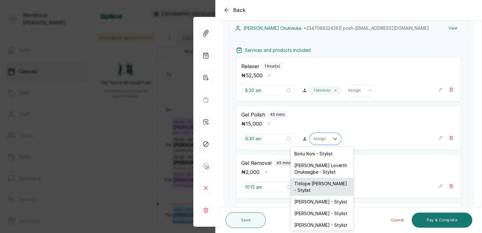
drag, startPoint x: 314, startPoint y: 140, endPoint x: 316, endPoint y: 181, distance: 41.5
click at [316, 145] on div "7 results available. Use Up and Down to choose options, press Enter to select t…" at bounding box center [325, 139] width 31 height 12
click at [316, 181] on div "Titilope [PERSON_NAME] - Stylist" at bounding box center [322, 187] width 63 height 18
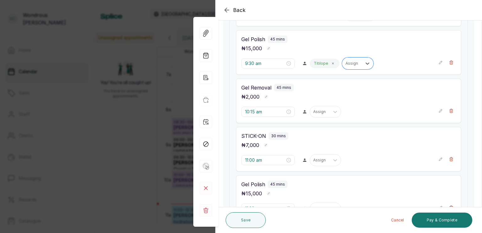
scroll to position [149, 0]
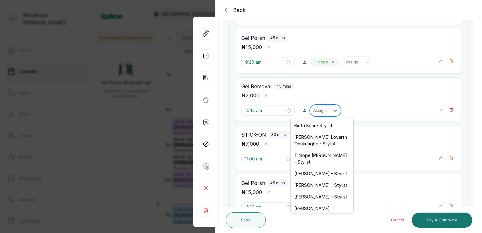
click at [318, 104] on div "Assign" at bounding box center [325, 110] width 31 height 12
click at [313, 153] on div "Titilope [PERSON_NAME] - Stylist" at bounding box center [322, 158] width 63 height 18
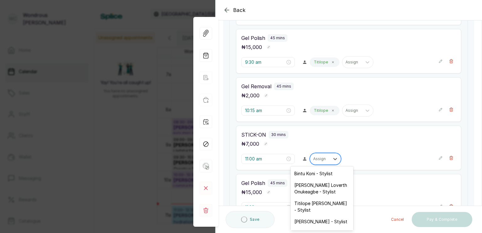
click at [317, 157] on div at bounding box center [319, 159] width 13 height 6
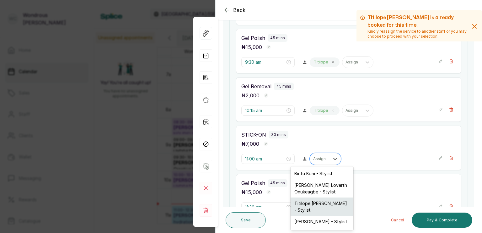
click at [319, 202] on div "Titilope [PERSON_NAME] - Stylist" at bounding box center [322, 206] width 63 height 18
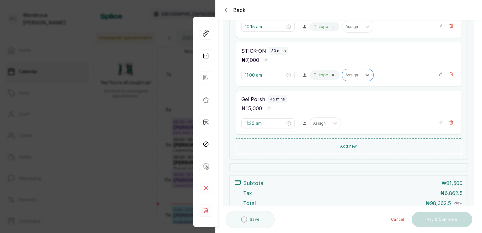
scroll to position [238, 0]
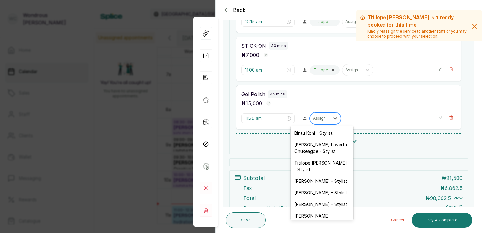
click at [315, 121] on div "Assign" at bounding box center [319, 118] width 19 height 8
click at [316, 159] on div "Titilope [PERSON_NAME] - Stylist" at bounding box center [322, 166] width 63 height 18
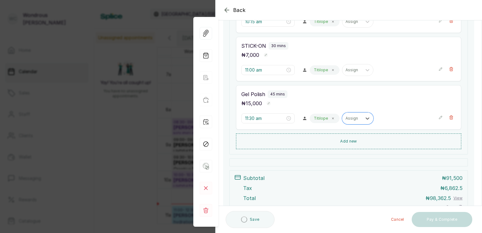
scroll to position [286, 0]
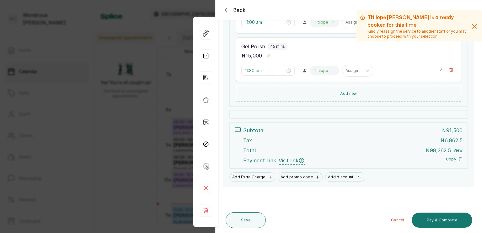
click at [453, 148] on button "View" at bounding box center [457, 150] width 9 height 5
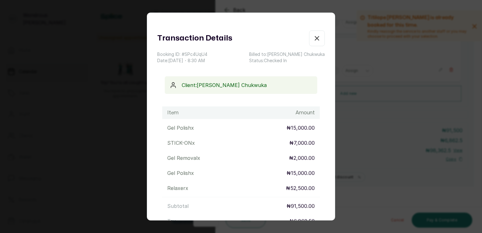
scroll to position [91, 0]
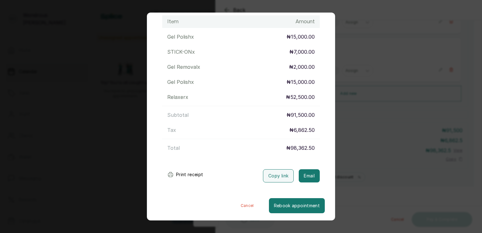
click at [185, 173] on button "Print receipt" at bounding box center [185, 174] width 46 height 13
click at [68, 146] on div "Transaction Details Booking ID: # SPc4UqU4 Date: [DATE] ・ 8:30 AM Billed to: [P…" at bounding box center [241, 116] width 482 height 233
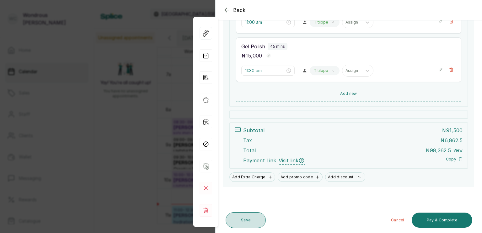
click at [245, 217] on button "Save" at bounding box center [246, 220] width 40 height 16
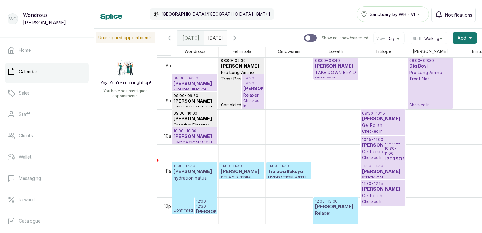
scroll to position [284, 0]
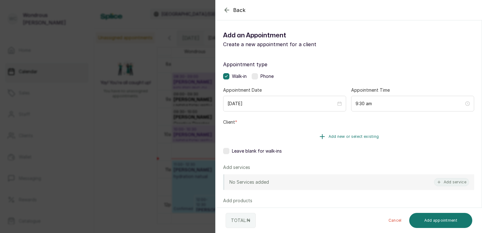
click at [299, 133] on button "Add new or select existing" at bounding box center [348, 137] width 251 height 18
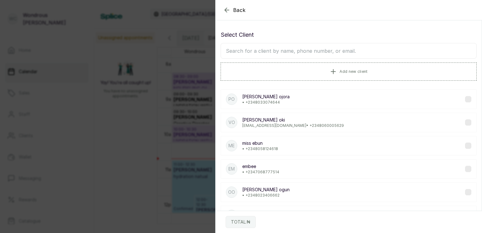
click at [304, 46] on input "text" at bounding box center [349, 51] width 256 height 16
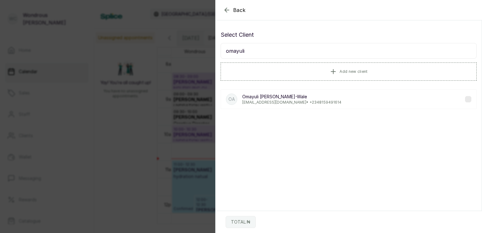
type input "omayuli"
click at [299, 95] on p "Omayuli [PERSON_NAME]-Wale" at bounding box center [291, 97] width 99 height 6
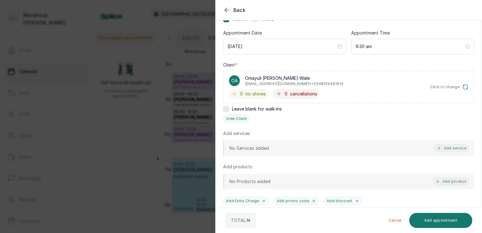
scroll to position [58, 0]
click at [439, 146] on button "Add service" at bounding box center [451, 147] width 35 height 8
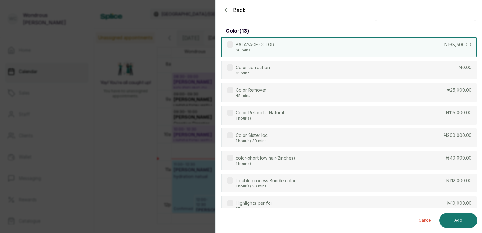
scroll to position [0, 0]
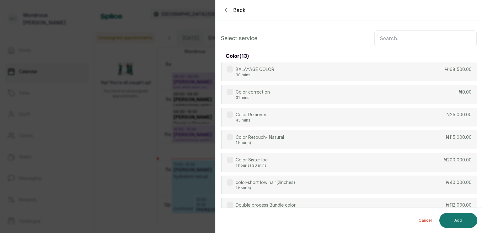
click at [394, 36] on input "text" at bounding box center [425, 38] width 102 height 16
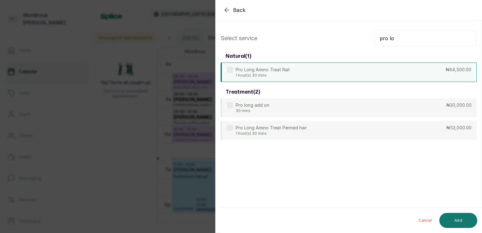
type input "pro lo"
click at [329, 70] on div "Pro Long Amino Treat Nat 1 hour(s) 30 mins ₦64,500.00" at bounding box center [349, 71] width 256 height 19
click at [460, 222] on button "Add" at bounding box center [458, 220] width 38 height 15
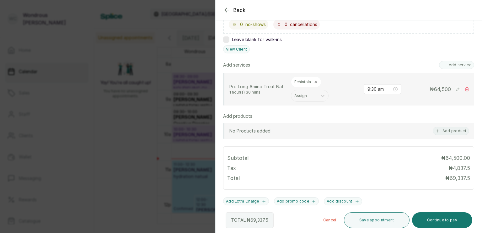
scroll to position [124, 0]
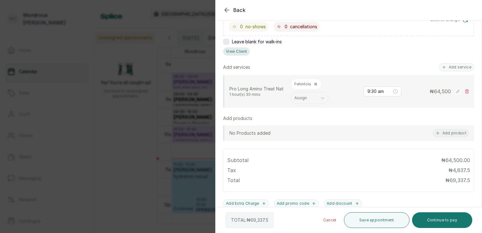
click at [241, 49] on button "View Client" at bounding box center [236, 51] width 27 height 8
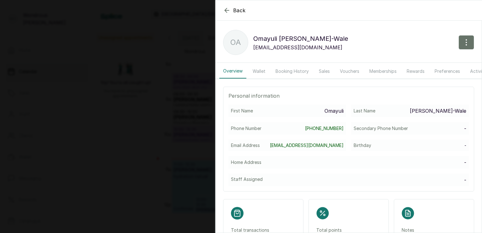
click at [284, 71] on button "Booking History" at bounding box center [292, 71] width 41 height 14
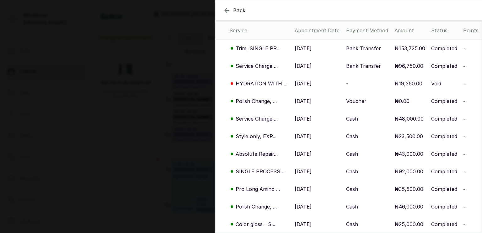
scroll to position [67, 0]
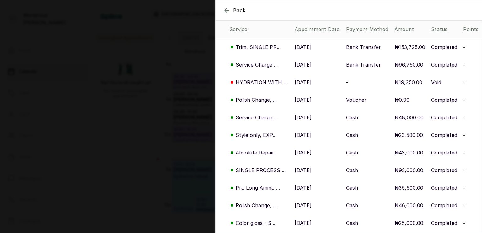
click at [297, 121] on p "[DATE]" at bounding box center [303, 118] width 17 height 8
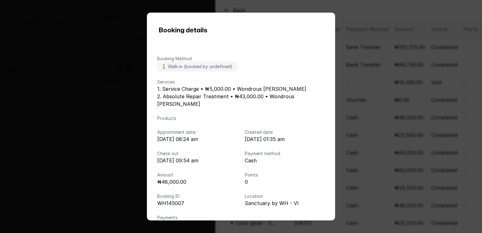
click at [367, 105] on div "Booking details Booking Method 🚶 Walk-in (booked by undefined) Services 1. Serv…" at bounding box center [241, 116] width 482 height 233
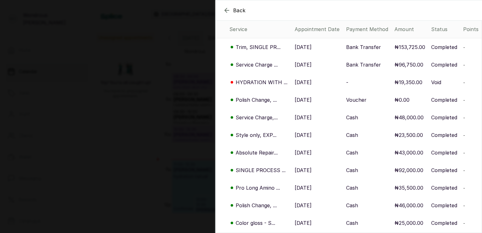
click at [312, 139] on p "[DATE]" at bounding box center [303, 135] width 17 height 8
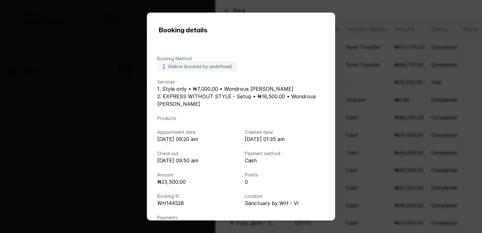
click at [363, 115] on div "Booking details Booking Method 🚶 Walk-in (booked by undefined) Services 1. Styl…" at bounding box center [241, 116] width 482 height 233
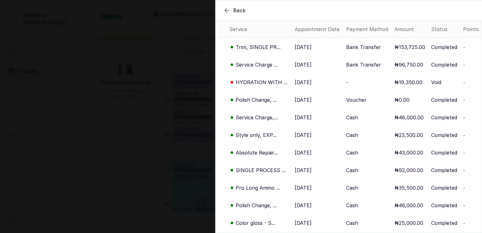
click at [312, 156] on p "[DATE]" at bounding box center [303, 153] width 17 height 8
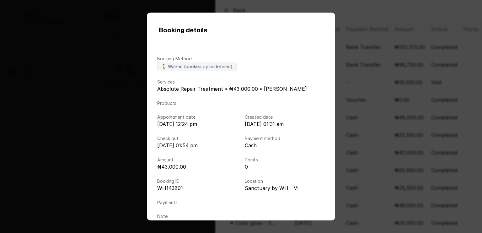
click at [351, 125] on div "Booking details Booking Method 🚶 Walk-in (booked by undefined) Services Absolut…" at bounding box center [241, 116] width 482 height 233
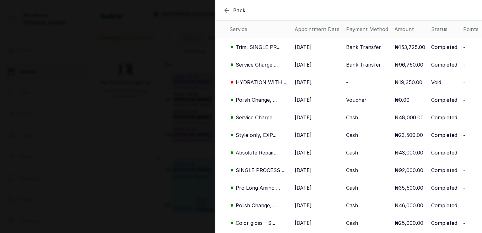
click at [305, 174] on p "[DATE]" at bounding box center [303, 170] width 17 height 8
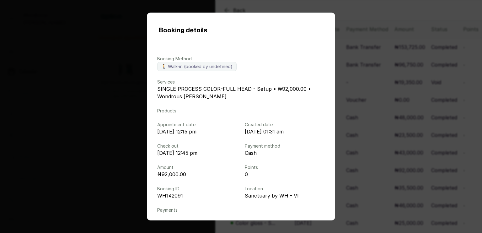
click at [370, 144] on div "Booking details Booking Method 🚶 Walk-in (booked by undefined) Services SINGLE …" at bounding box center [241, 116] width 482 height 233
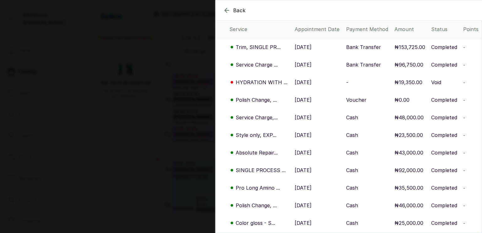
click at [308, 191] on p "[DATE]" at bounding box center [303, 188] width 17 height 8
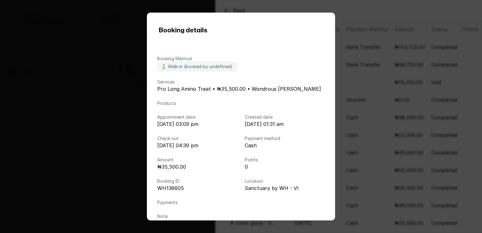
click at [375, 164] on div "Booking details Booking Method 🚶 Walk-in (booked by undefined) Services Pro Lon…" at bounding box center [241, 116] width 482 height 233
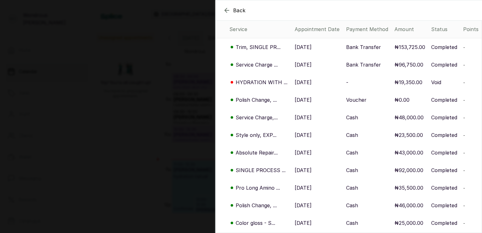
click at [312, 209] on p "[DATE]" at bounding box center [303, 205] width 17 height 8
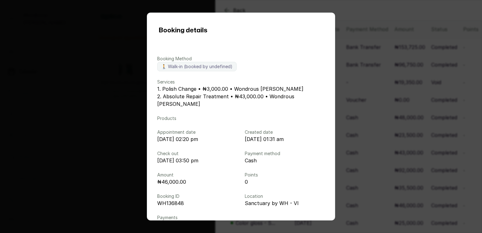
click at [376, 169] on div "Booking details Booking Method 🚶 Walk-in (booked by undefined) Services 1. Poli…" at bounding box center [241, 116] width 482 height 233
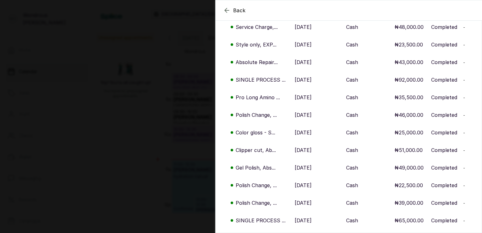
scroll to position [166, 0]
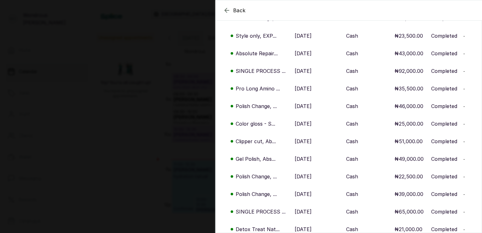
click at [302, 127] on p "[DATE]" at bounding box center [303, 124] width 17 height 8
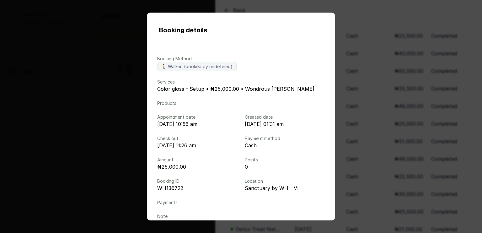
click at [353, 112] on div "Booking details Booking Method 🚶 Walk-in (booked by undefined) Services Color g…" at bounding box center [241, 116] width 482 height 233
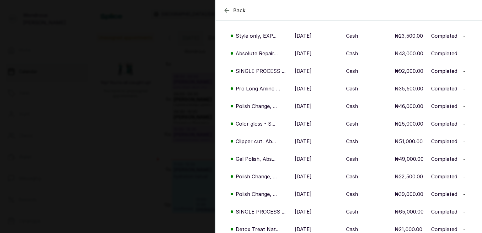
click at [302, 145] on p "[DATE]" at bounding box center [303, 141] width 17 height 8
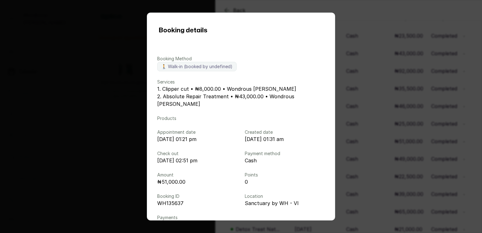
click at [388, 119] on div "Booking details Booking Method 🚶 Walk-in (booked by undefined) Services 1. Clip…" at bounding box center [241, 116] width 482 height 233
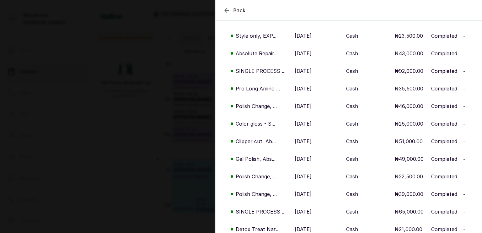
click at [316, 167] on td "[DATE]" at bounding box center [317, 159] width 51 height 18
click at [312, 163] on p "[DATE]" at bounding box center [303, 159] width 17 height 8
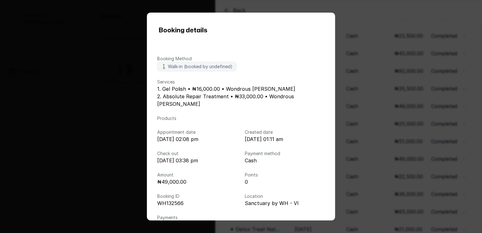
click at [361, 153] on div "Booking details Booking Method 🚶 Walk-in (booked by undefined) Services 1. Gel …" at bounding box center [241, 116] width 482 height 233
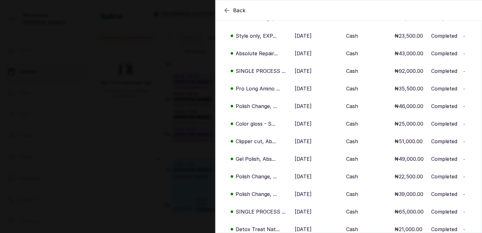
click at [303, 180] on p "[DATE]" at bounding box center [303, 177] width 17 height 8
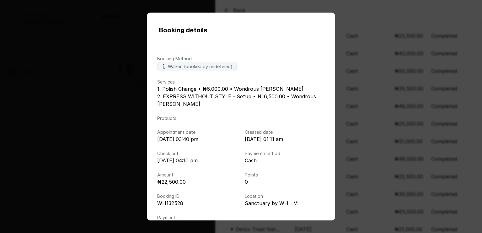
click at [378, 158] on div "Booking details Booking Method 🚶 Walk-in (booked by undefined) Services 1. Poli…" at bounding box center [241, 116] width 482 height 233
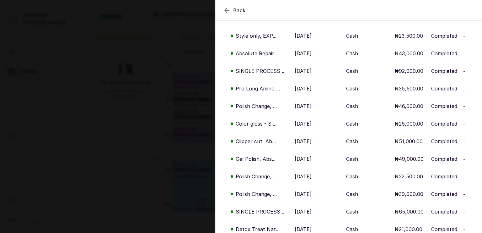
click at [306, 198] on p "[DATE]" at bounding box center [303, 194] width 17 height 8
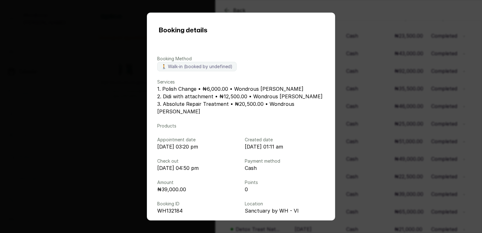
click at [388, 153] on div "Booking details Booking Method 🚶 Walk-in (booked by undefined) Services 1. Poli…" at bounding box center [241, 116] width 482 height 233
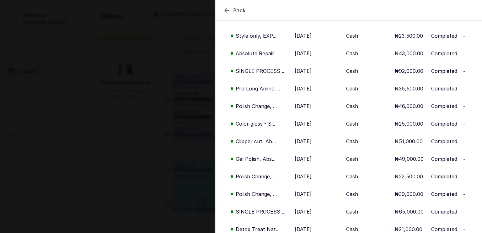
click at [312, 195] on p "[DATE]" at bounding box center [303, 194] width 17 height 8
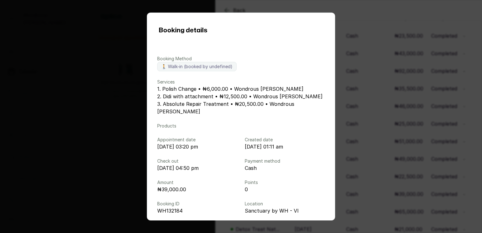
click at [381, 153] on div "Booking details Booking Method 🚶 Walk-in (booked by undefined) Services 1. Poli…" at bounding box center [241, 116] width 482 height 233
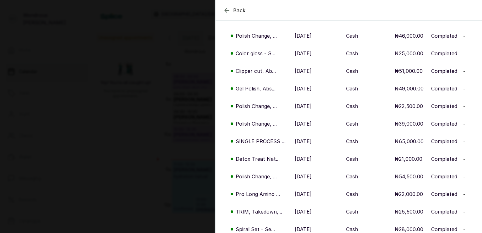
scroll to position [237, 0]
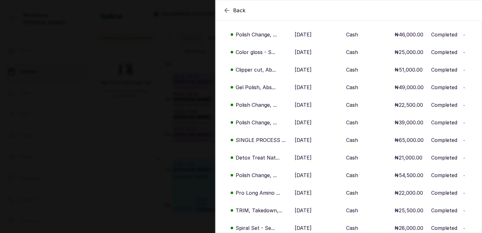
click at [306, 144] on p "[DATE]" at bounding box center [303, 140] width 17 height 8
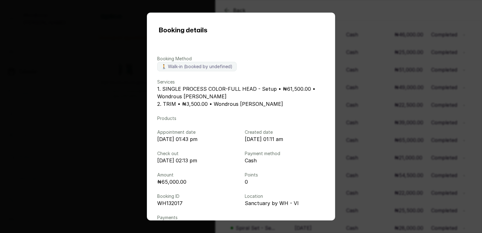
click at [363, 146] on div "Booking details Booking Method 🚶 Walk-in (booked by undefined) Services 1. SING…" at bounding box center [241, 116] width 482 height 233
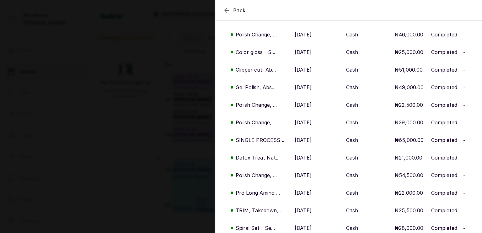
click at [307, 161] on p "[DATE]" at bounding box center [303, 158] width 17 height 8
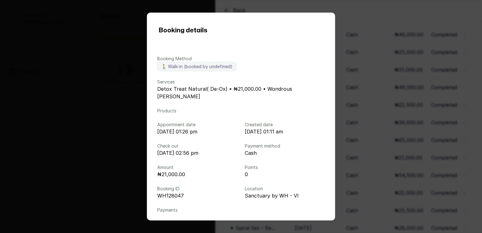
click at [388, 165] on div "Booking details Booking Method 🚶 Walk-in (booked by undefined) Services Detox T…" at bounding box center [241, 116] width 482 height 233
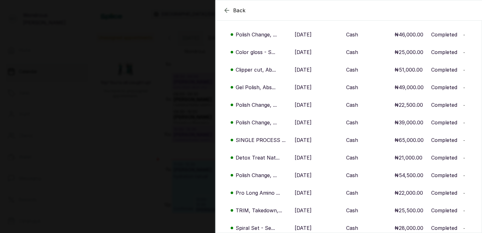
click at [312, 179] on p "[DATE]" at bounding box center [303, 175] width 17 height 8
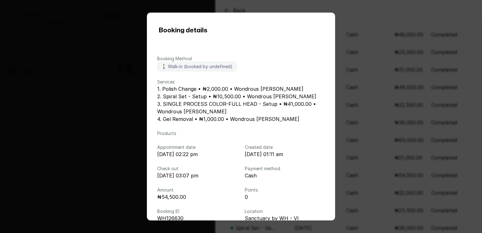
click at [365, 174] on div "Booking details Booking Method 🚶 Walk-in (booked by undefined) Services 1. Poli…" at bounding box center [241, 116] width 482 height 233
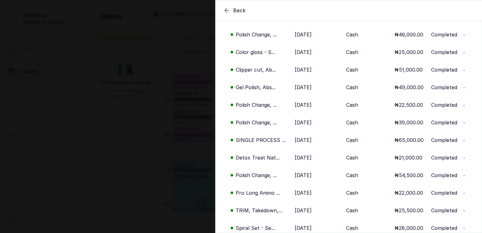
click at [309, 196] on p "[DATE]" at bounding box center [303, 193] width 17 height 8
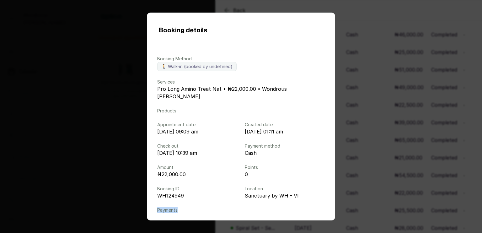
drag, startPoint x: 381, startPoint y: 185, endPoint x: 369, endPoint y: 207, distance: 25.1
click at [369, 207] on div "Booking details Booking Method 🚶 Walk-in (booked by undefined) Services Pro Lon…" at bounding box center [241, 116] width 482 height 233
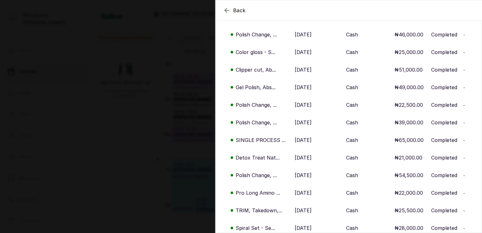
click at [369, 207] on td "Cash" at bounding box center [368, 210] width 48 height 18
click at [310, 214] on p "[DATE]" at bounding box center [303, 210] width 17 height 8
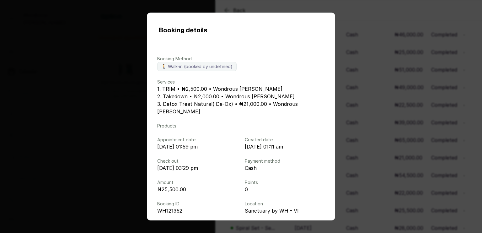
click at [365, 196] on div "Booking details Booking Method 🚶 Walk-in (booked by undefined) Services 1. TRIM…" at bounding box center [241, 116] width 482 height 233
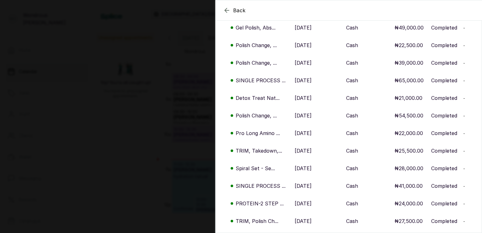
scroll to position [304, 0]
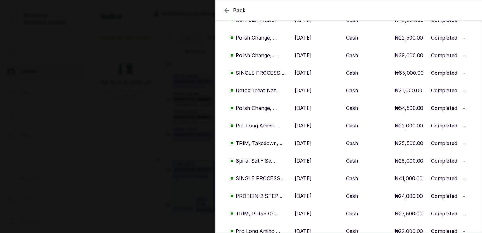
click at [312, 164] on p "[DATE]" at bounding box center [303, 161] width 17 height 8
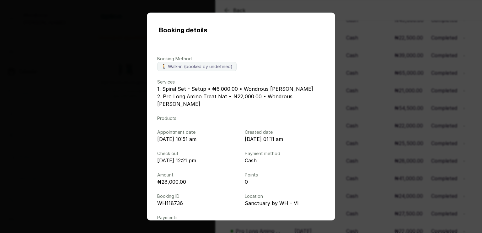
click at [362, 175] on div "Booking details Booking Method 🚶 Walk-in (booked by undefined) Services 1. Spir…" at bounding box center [241, 116] width 482 height 233
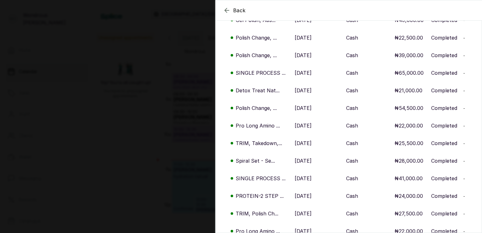
click at [306, 182] on p "[DATE]" at bounding box center [303, 178] width 17 height 8
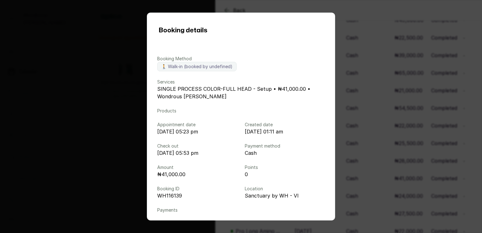
click at [375, 179] on div "Booking details Booking Method 🚶 Walk-in (booked by undefined) Services SINGLE …" at bounding box center [241, 116] width 482 height 233
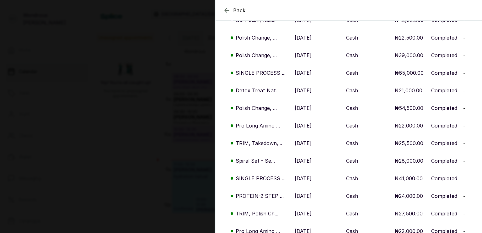
click at [312, 200] on p "[DATE]" at bounding box center [303, 196] width 17 height 8
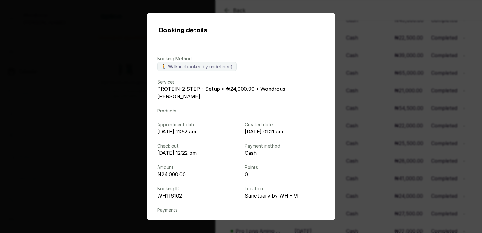
click at [384, 175] on div "Booking details Booking Method 🚶 Walk-in (booked by undefined) Services PROTEIN…" at bounding box center [241, 116] width 482 height 233
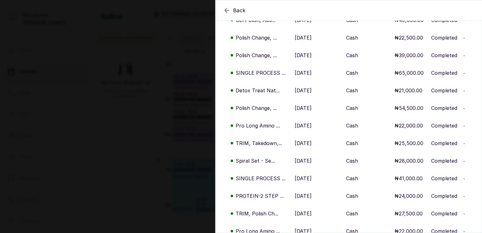
click at [312, 129] on p "[DATE]" at bounding box center [303, 126] width 17 height 8
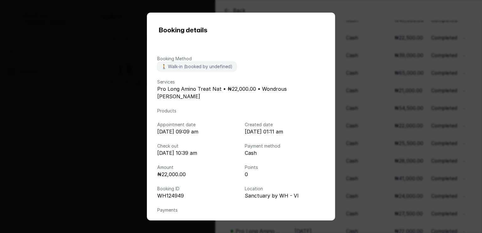
click at [355, 109] on div "Booking details Booking Method 🚶 Walk-in (booked by undefined) Services Pro Lon…" at bounding box center [241, 116] width 482 height 233
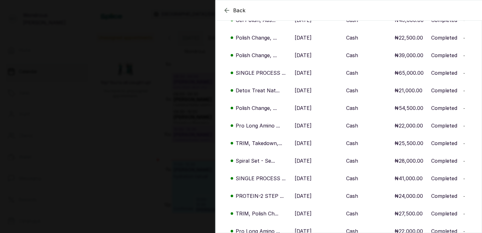
click at [313, 90] on td "[DATE]" at bounding box center [317, 91] width 51 height 18
click at [312, 94] on p "[DATE]" at bounding box center [303, 91] width 17 height 8
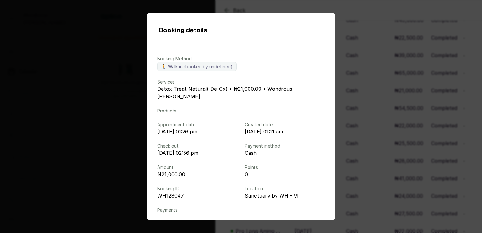
click at [354, 92] on div "Booking details Booking Method 🚶 Walk-in (booked by undefined) Services Detox T…" at bounding box center [241, 116] width 482 height 233
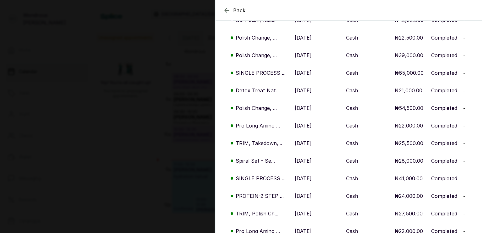
click at [312, 75] on p "[DATE]" at bounding box center [303, 73] width 17 height 8
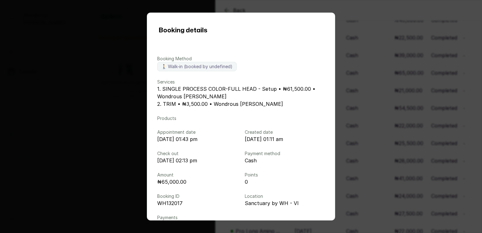
click at [350, 82] on div "Booking details Booking Method 🚶 Walk-in (booked by undefined) Services 1. SING…" at bounding box center [241, 116] width 482 height 233
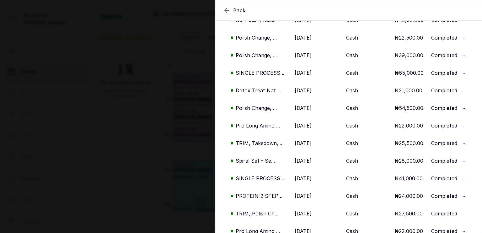
click at [308, 59] on p "[DATE]" at bounding box center [303, 55] width 17 height 8
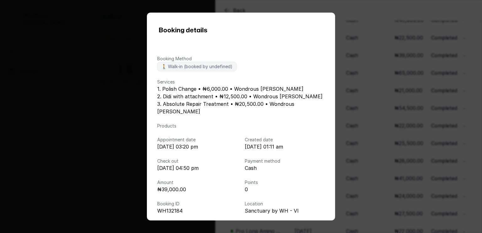
click at [360, 85] on div "Booking details Booking Method 🚶 Walk-in (booked by undefined) Services 1. Poli…" at bounding box center [241, 116] width 482 height 233
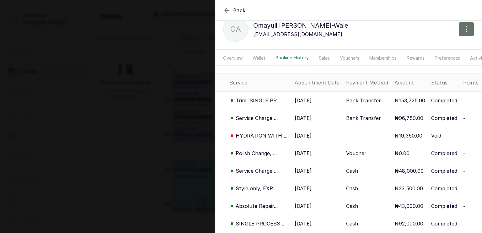
scroll to position [0, 0]
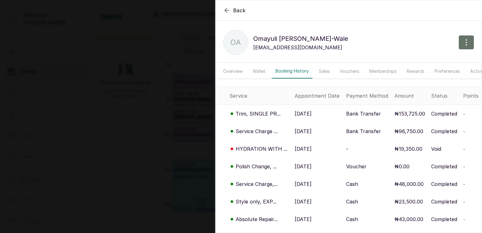
click at [227, 8] on icon "button" at bounding box center [227, 10] width 4 height 4
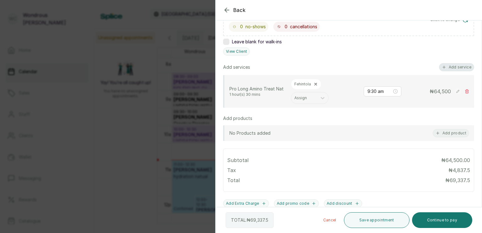
click at [448, 68] on button "Add service" at bounding box center [456, 67] width 35 height 8
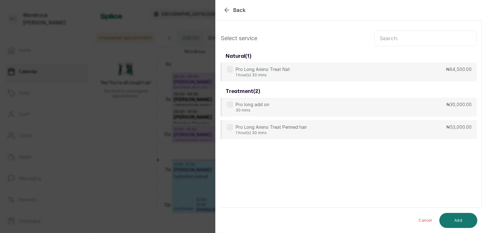
click at [381, 35] on input "text" at bounding box center [425, 38] width 102 height 16
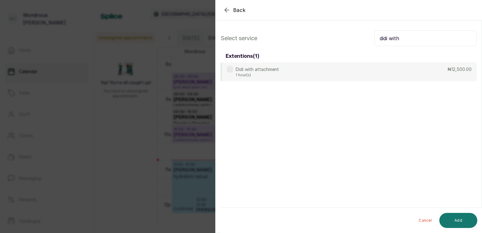
type input "didi with"
click at [223, 10] on icon "button" at bounding box center [227, 10] width 8 height 8
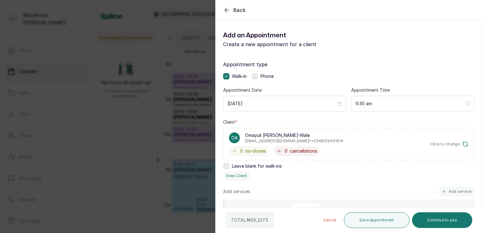
click at [255, 26] on div "Add an Appointment Create a new appointment for a client" at bounding box center [349, 39] width 266 height 28
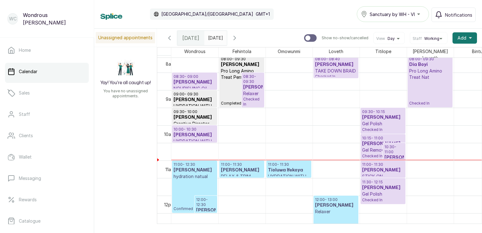
click at [255, 26] on div "Calendar [GEOGRAPHIC_DATA]/[GEOGRAPHIC_DATA] GMT+1 Sanctuary by WH - VI Notific…" at bounding box center [288, 14] width 388 height 29
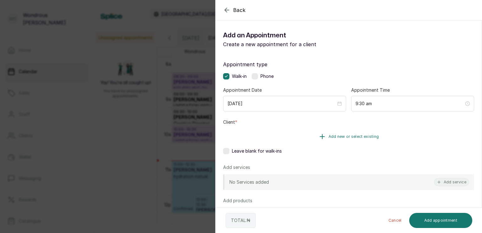
click at [271, 128] on button "Add new or select existing" at bounding box center [348, 137] width 251 height 18
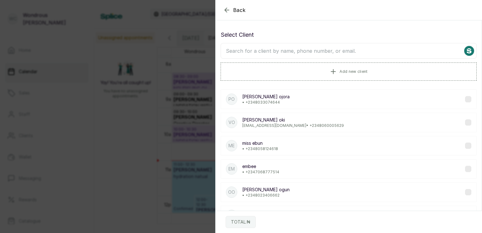
click at [268, 55] on input "text" at bounding box center [349, 51] width 256 height 16
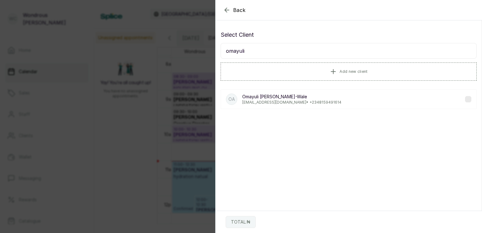
type input "omayuli"
click at [281, 98] on p "Omayuli [PERSON_NAME]-Wale" at bounding box center [291, 97] width 99 height 6
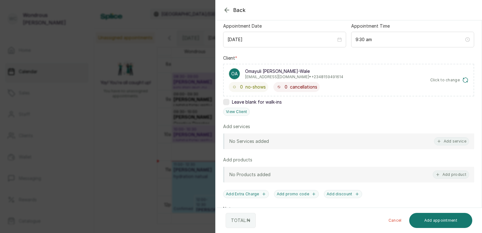
scroll to position [65, 0]
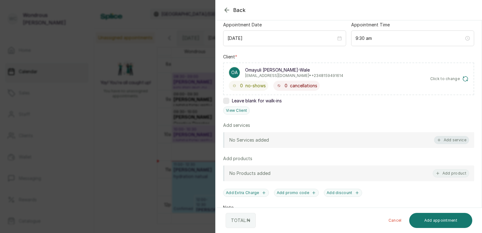
click at [443, 136] on button "Add service" at bounding box center [451, 140] width 35 height 8
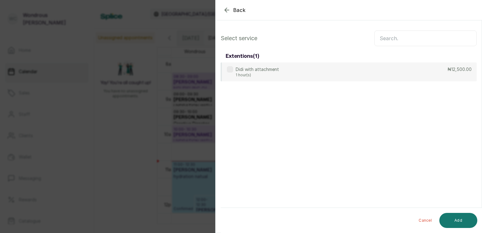
scroll to position [0, 0]
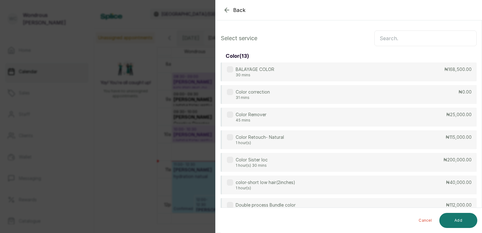
click at [399, 39] on input "text" at bounding box center [425, 38] width 102 height 16
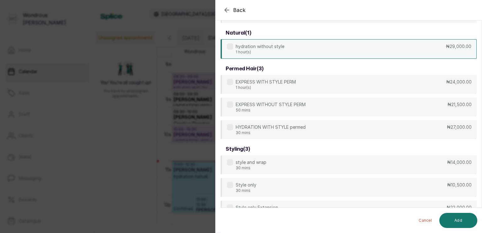
scroll to position [107, 0]
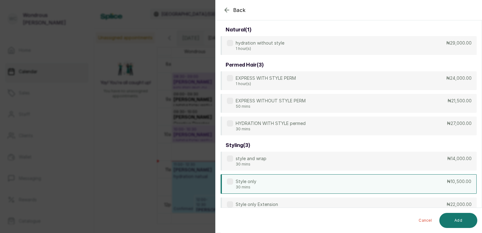
click at [300, 181] on div "Style only 30 mins ₦10,500.00" at bounding box center [349, 183] width 256 height 19
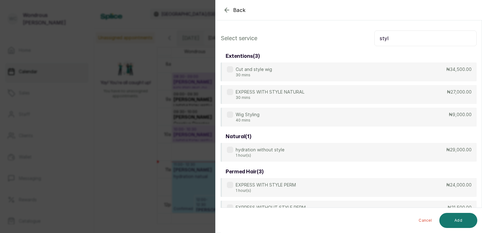
click at [399, 40] on input "styl" at bounding box center [425, 38] width 102 height 16
type input "s"
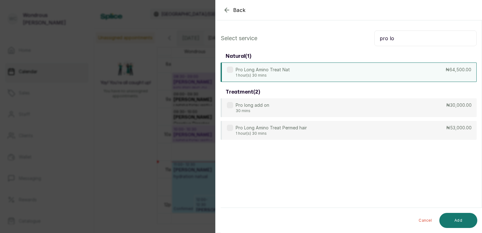
type input "pro lo"
click at [315, 76] on div "Pro Long Amino Treat Nat 1 hour(s) 30 mins ₦64,500.00" at bounding box center [349, 71] width 256 height 19
click at [455, 223] on button "Add" at bounding box center [458, 220] width 38 height 15
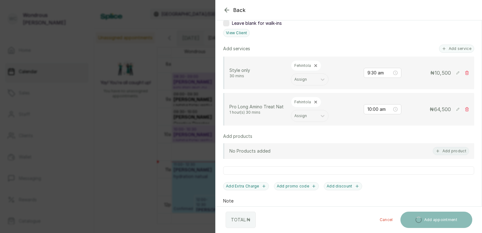
scroll to position [144, 0]
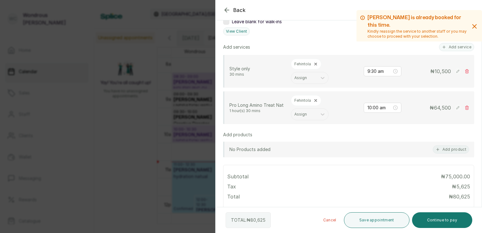
click at [313, 62] on icon at bounding box center [315, 64] width 4 height 4
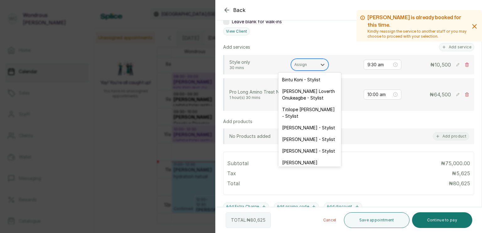
click at [303, 63] on div at bounding box center [303, 65] width 19 height 6
click at [301, 93] on div "[PERSON_NAME] Loverth Onukeagbe - Stylist" at bounding box center [309, 94] width 63 height 18
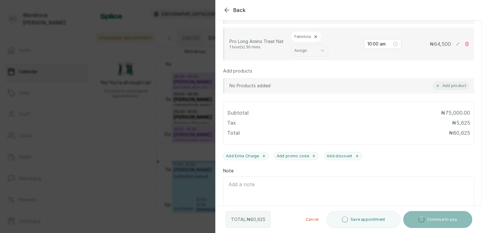
scroll to position [227, 0]
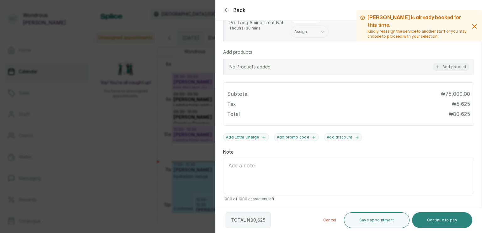
click at [431, 217] on button "Continue to pay" at bounding box center [442, 220] width 61 height 16
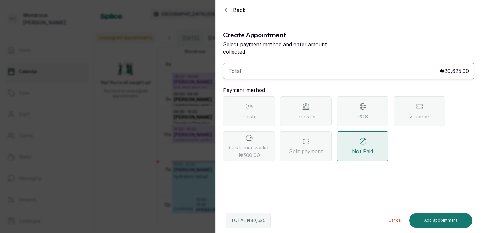
click at [311, 97] on div "Transfer" at bounding box center [306, 111] width 52 height 30
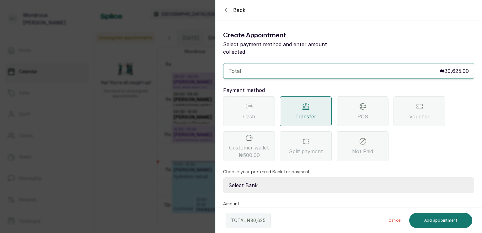
click at [310, 179] on select "Select Bank SBYWH ENTERPRISE Union Bank of Nigeria SBYWH ENTERPRISE Guaranty Tr…" at bounding box center [348, 185] width 251 height 16
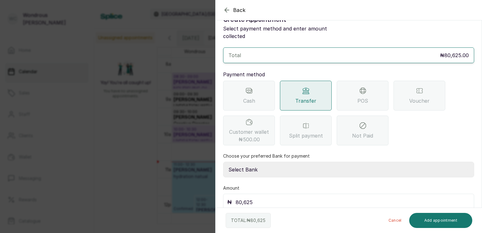
drag, startPoint x: 295, startPoint y: 159, endPoint x: 298, endPoint y: 183, distance: 23.5
click at [298, 183] on div "Total ₦80,625.00 Payment method Cash Transfer POS Voucher Customer wallet ₦500.…" at bounding box center [348, 128] width 251 height 163
select select "4d00f10c-fa79-43ea-807e-2e57bb9eff76"
click at [223, 162] on select "Select Bank SBYWH ENTERPRISE Union Bank of Nigeria SBYWH ENTERPRISE Guaranty Tr…" at bounding box center [348, 170] width 251 height 16
click at [442, 222] on button "Add appointment" at bounding box center [440, 220] width 63 height 15
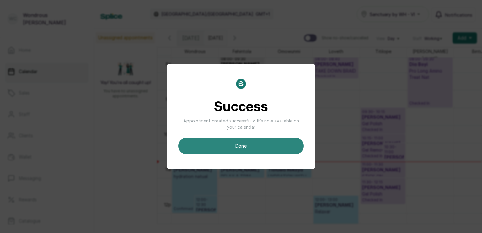
click at [272, 142] on button "done" at bounding box center [241, 146] width 126 height 16
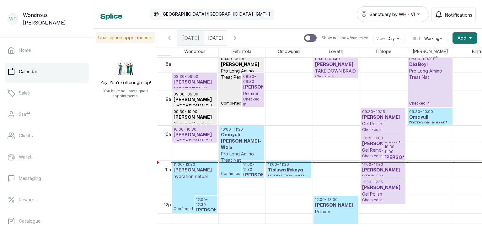
click at [253, 86] on h3 "[PERSON_NAME]" at bounding box center [252, 87] width 19 height 6
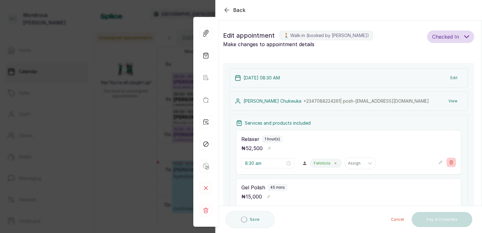
click at [450, 161] on icon "button" at bounding box center [451, 162] width 3 height 4
type input "9:30 am"
type input "10:15 am"
type input "11:00 am"
type input "11:30 am"
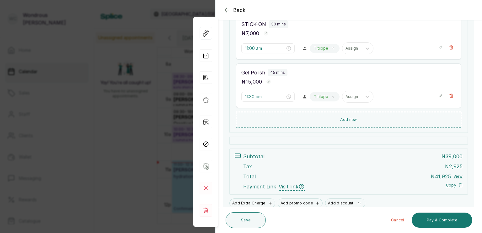
scroll to position [211, 0]
click at [373, 117] on button "Add new" at bounding box center [348, 120] width 225 height 15
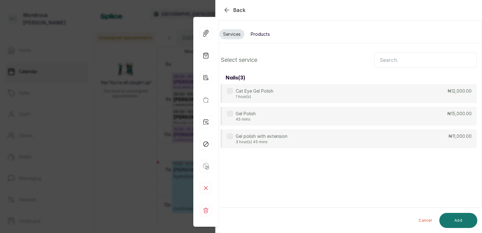
scroll to position [0, 0]
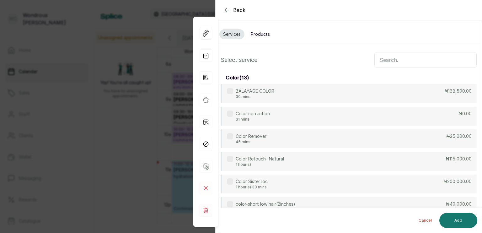
click at [389, 60] on input "text" at bounding box center [425, 60] width 102 height 16
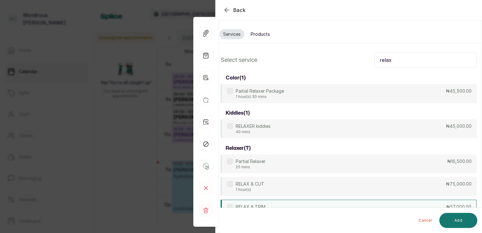
type input "relax"
click at [287, 203] on div "RELAX & TRIM 30 mins ₦57,000.00" at bounding box center [349, 209] width 256 height 19
click at [452, 223] on button "Add" at bounding box center [458, 220] width 38 height 15
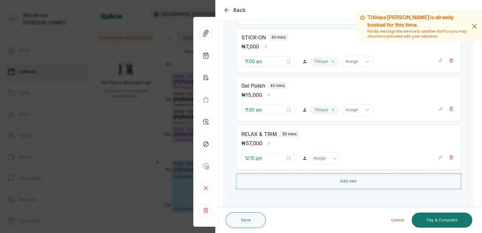
scroll to position [215, 0]
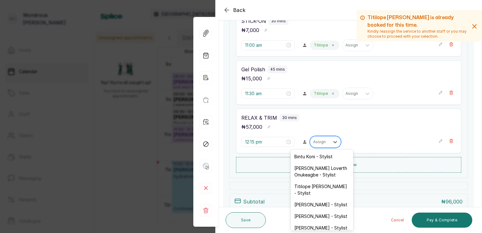
click at [324, 142] on div "Assign" at bounding box center [319, 142] width 19 height 8
click at [328, 223] on div "[PERSON_NAME] - Stylist" at bounding box center [322, 228] width 63 height 12
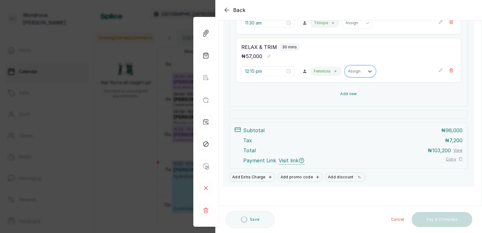
scroll to position [286, 0]
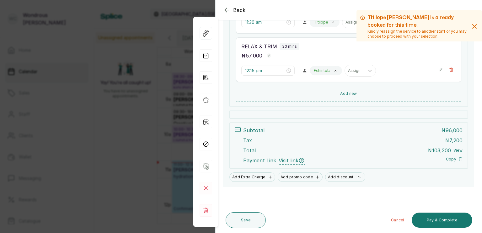
click at [454, 150] on button "View" at bounding box center [457, 150] width 9 height 5
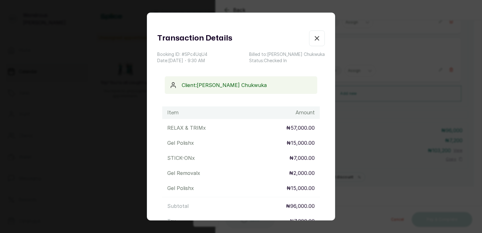
scroll to position [91, 0]
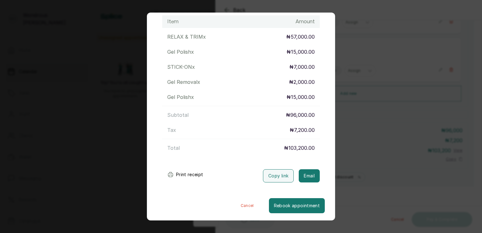
click at [186, 173] on button "Print receipt" at bounding box center [185, 174] width 46 height 13
click at [236, 204] on button "Cancel" at bounding box center [247, 205] width 43 height 15
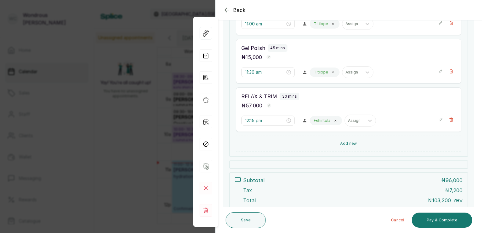
scroll to position [236, 0]
click at [450, 223] on button "Pay & Complete" at bounding box center [442, 219] width 61 height 15
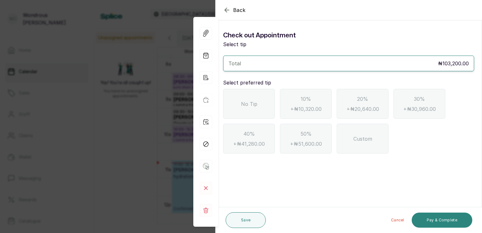
scroll to position [0, 0]
click at [258, 103] on div "No Tip" at bounding box center [249, 104] width 52 height 30
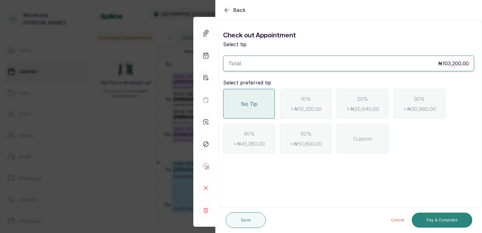
click at [449, 222] on button "Pay & Complete" at bounding box center [442, 219] width 61 height 15
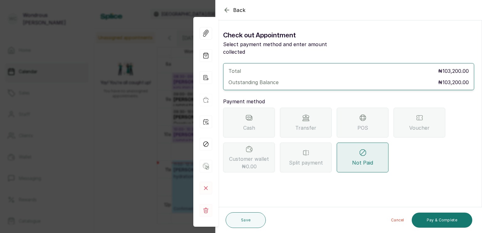
click at [319, 115] on div "Transfer" at bounding box center [306, 123] width 52 height 30
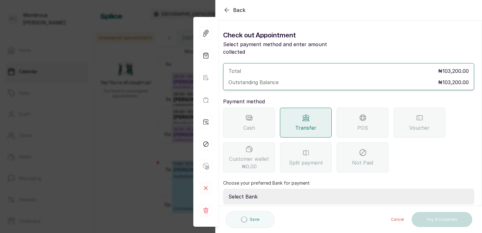
scroll to position [50, 0]
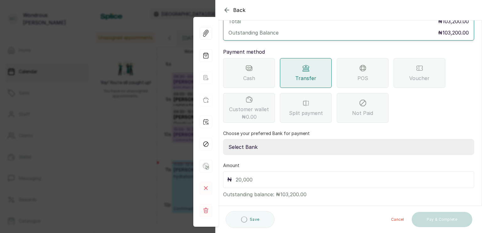
click at [261, 139] on select "Select Bank SBYWH ENTERPRISE Union Bank of Nigeria SBYWH ENTERPRISE Guaranty Tr…" at bounding box center [348, 147] width 251 height 16
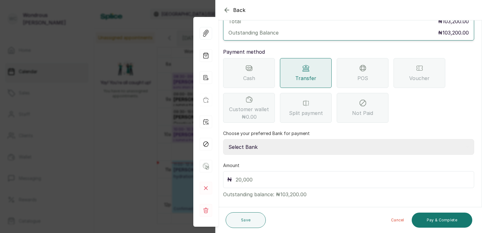
select select "f830ea5e-06d5-4311-bd58-7c5840535f66"
click at [223, 139] on select "Select Bank SBYWH ENTERPRISE Union Bank of Nigeria SBYWH ENTERPRISE Guaranty Tr…" at bounding box center [348, 147] width 251 height 16
click at [261, 175] on input "text" at bounding box center [353, 179] width 234 height 9
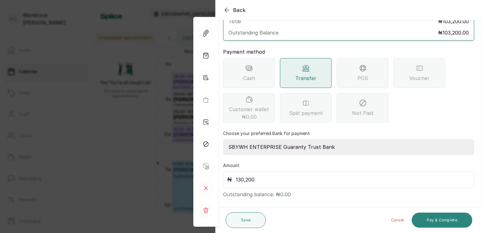
click at [441, 218] on button "Pay & Complete" at bounding box center [442, 219] width 61 height 15
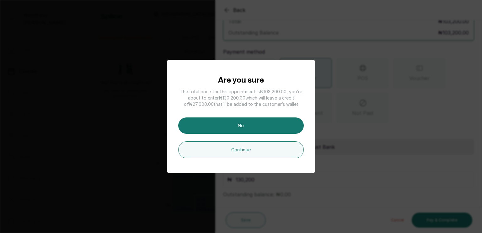
click at [350, 124] on div "Are you sure The total price for this appointment is ₦103,200.00 , you’re about…" at bounding box center [241, 116] width 482 height 233
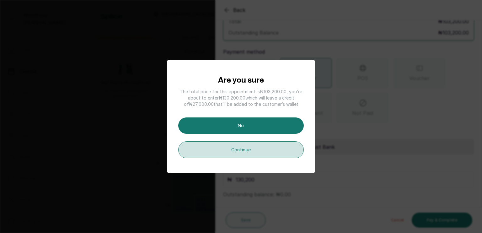
click at [283, 146] on button "Continue" at bounding box center [241, 149] width 126 height 17
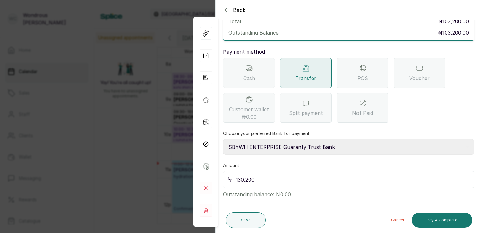
click at [286, 175] on input "130,200" at bounding box center [353, 179] width 234 height 9
type input "1"
click at [251, 222] on button "Save" at bounding box center [246, 220] width 40 height 16
drag, startPoint x: 276, startPoint y: 185, endPoint x: 315, endPoint y: 183, distance: 38.7
click at [315, 188] on p "Outstanding balance: ₦103,200.00" at bounding box center [348, 193] width 251 height 10
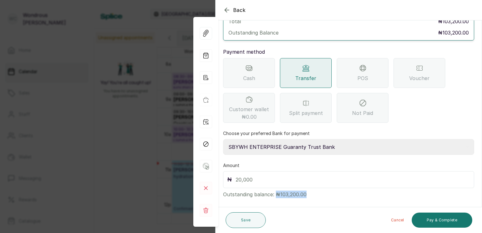
copy p "₦103,200.00"
click at [286, 175] on input "text" at bounding box center [353, 179] width 234 height 9
paste input "103,200.00"
type input "103,200.0"
click at [440, 218] on button "Pay & Complete" at bounding box center [442, 219] width 61 height 15
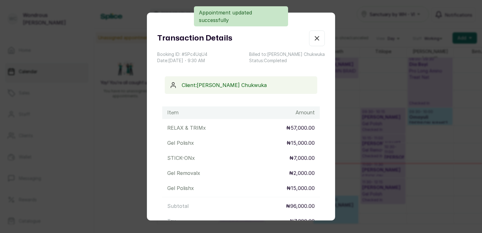
scroll to position [91, 0]
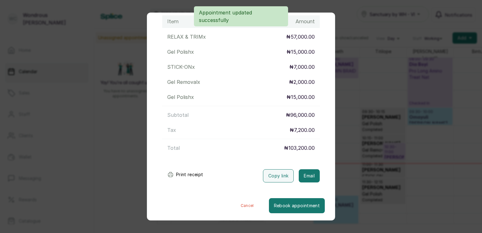
click at [185, 174] on button "Print receipt" at bounding box center [185, 174] width 46 height 13
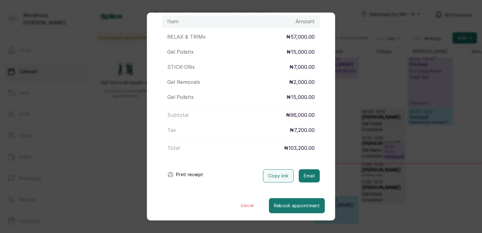
click at [73, 144] on div "Transaction Details Booking ID: # SPc4UqU4 Date: [DATE] ・ 9:30 AM Billed to: [P…" at bounding box center [241, 116] width 482 height 233
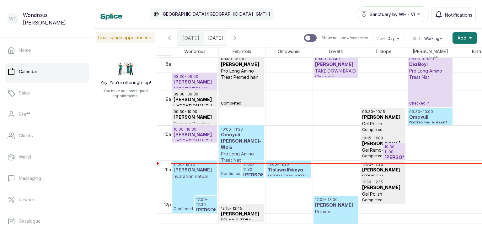
click at [233, 139] on h3 "Omayuli [PERSON_NAME]-Wale" at bounding box center [242, 141] width 42 height 19
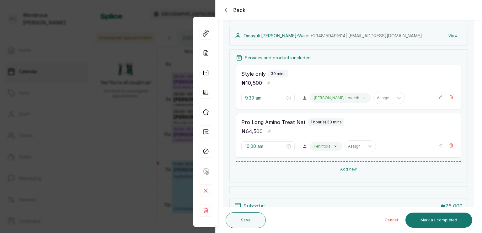
scroll to position [156, 0]
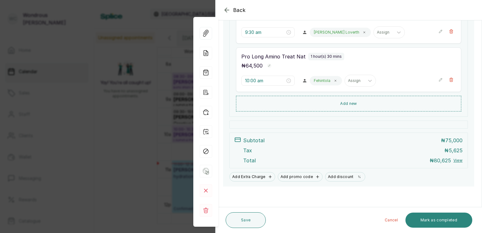
click at [441, 223] on button "Mark as completed" at bounding box center [438, 219] width 67 height 15
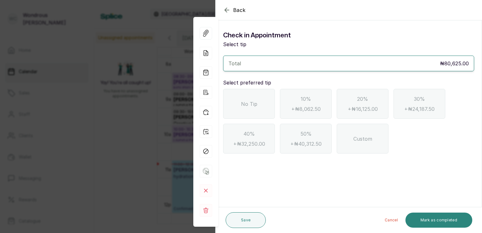
scroll to position [0, 0]
click at [250, 110] on div "No Tip" at bounding box center [249, 104] width 52 height 30
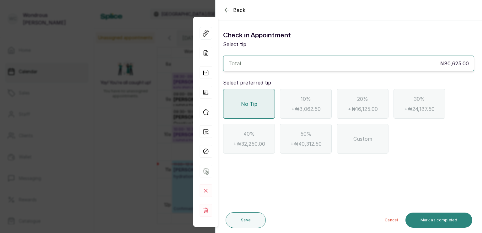
click at [440, 215] on button "Mark as completed" at bounding box center [438, 219] width 67 height 15
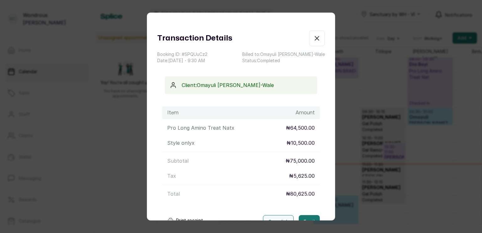
scroll to position [46, 0]
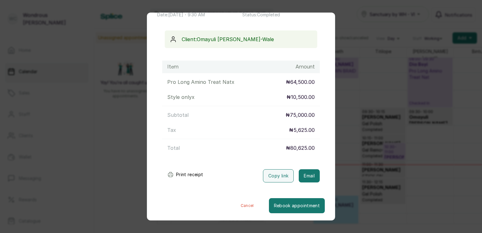
click at [177, 174] on button "Print receipt" at bounding box center [185, 174] width 46 height 13
click at [242, 206] on button "Cancel" at bounding box center [247, 205] width 43 height 15
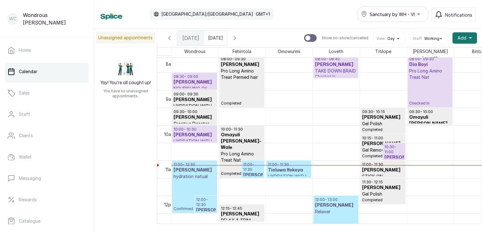
click at [251, 169] on p "11:00 - 11:30" at bounding box center [252, 167] width 19 height 10
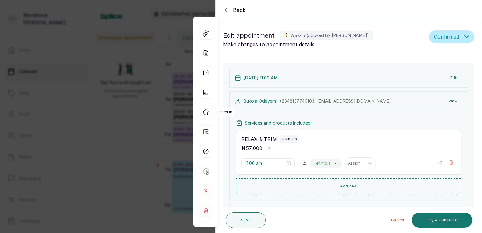
click at [206, 113] on icon "button" at bounding box center [206, 112] width 13 height 13
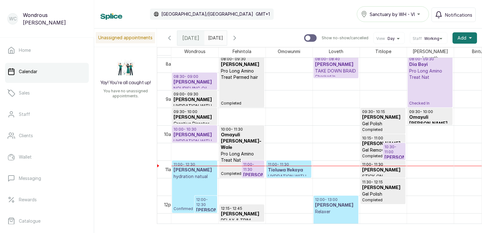
click at [236, 132] on h3 "Omayuli [PERSON_NAME]-Wale" at bounding box center [242, 141] width 42 height 19
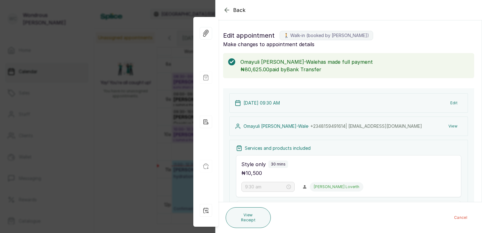
click at [286, 136] on div "[DATE] 09:30 AM Edit Omayuli [PERSON_NAME]-Wale · [PHONE_NUMBER] | [EMAIL_ADDRE…" at bounding box center [348, 217] width 251 height 259
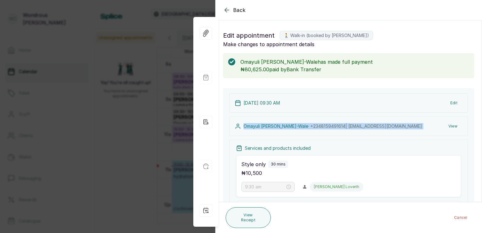
click at [286, 136] on div "[DATE] 09:30 AM Edit Omayuli [PERSON_NAME]-Wale · [PHONE_NUMBER] | [EMAIL_ADDRE…" at bounding box center [348, 217] width 251 height 259
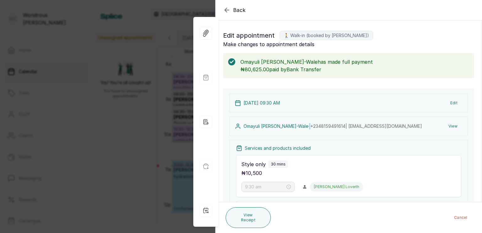
click at [286, 136] on div "[DATE] 09:30 AM Edit Omayuli [PERSON_NAME]-Wale · [PHONE_NUMBER] | [EMAIL_ADDRE…" at bounding box center [348, 217] width 251 height 259
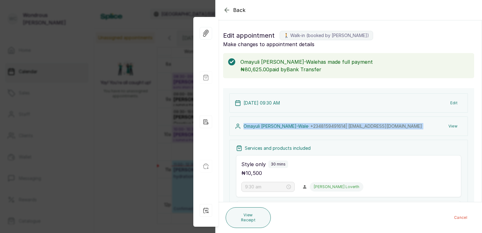
click at [286, 136] on div "[DATE] 09:30 AM Edit Omayuli [PERSON_NAME]-Wale · [PHONE_NUMBER] | [EMAIL_ADDRE…" at bounding box center [348, 217] width 251 height 259
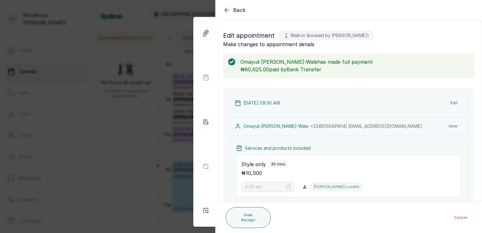
click at [140, 137] on div "Back Appointment Details Edit appointment 🚶 Walk-in (booked by [PERSON_NAME]) M…" at bounding box center [241, 116] width 482 height 233
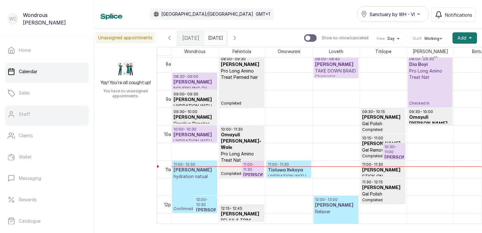
click at [60, 116] on link "Staff" at bounding box center [47, 114] width 84 height 18
